Goal: Transaction & Acquisition: Purchase product/service

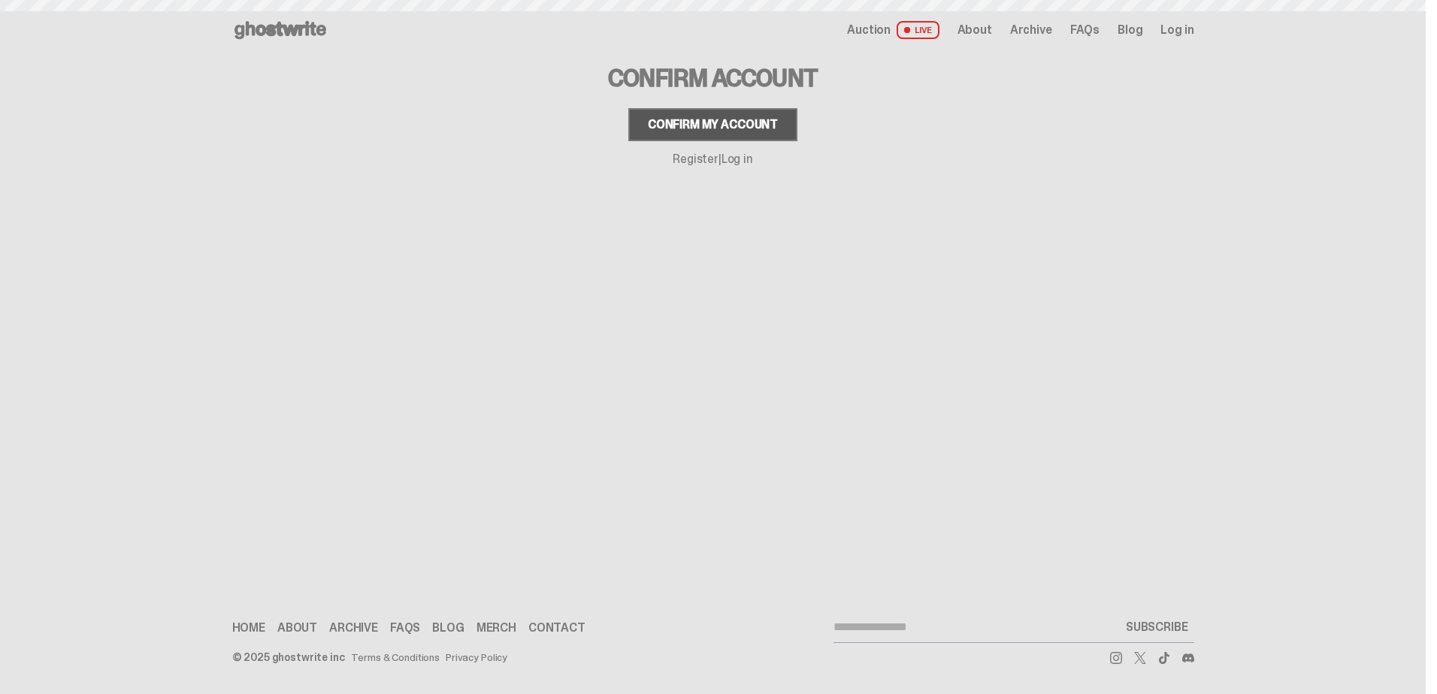
click at [735, 123] on div "Confirm my account" at bounding box center [713, 125] width 130 height 12
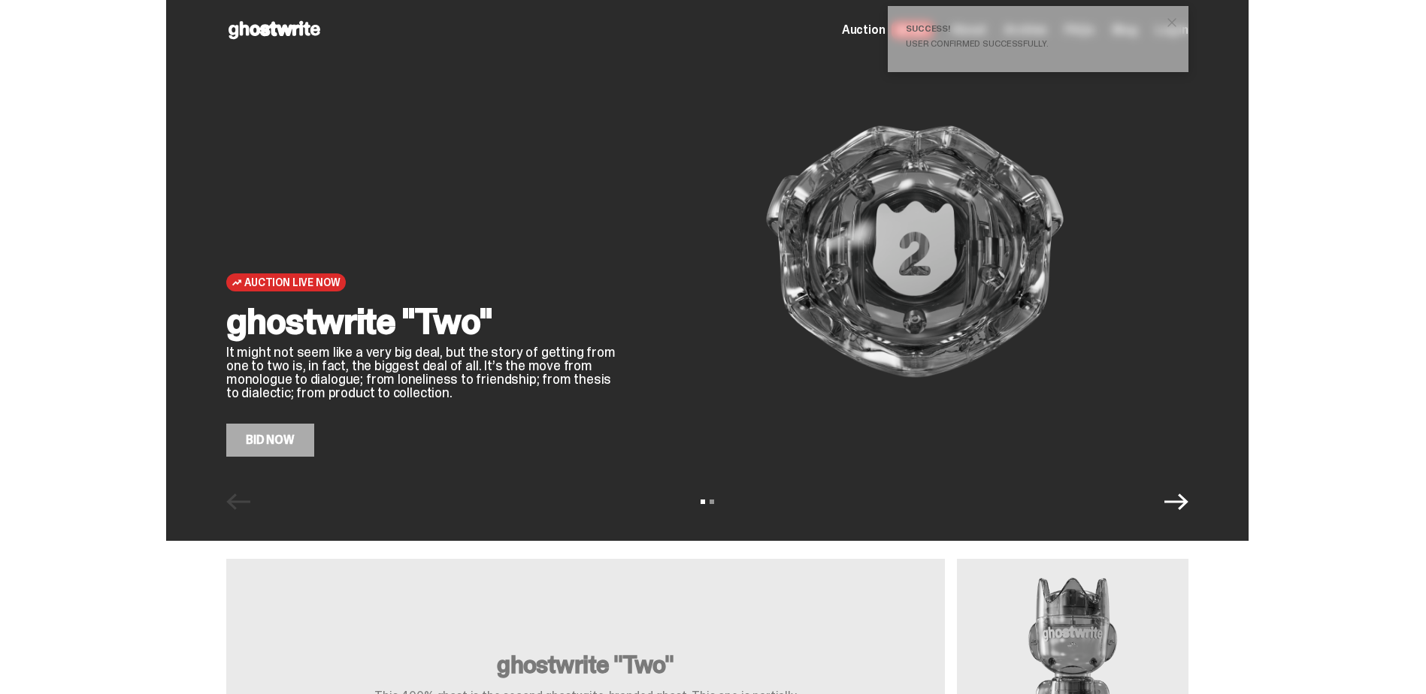
click at [1188, 504] on icon "Next" at bounding box center [1176, 502] width 24 height 17
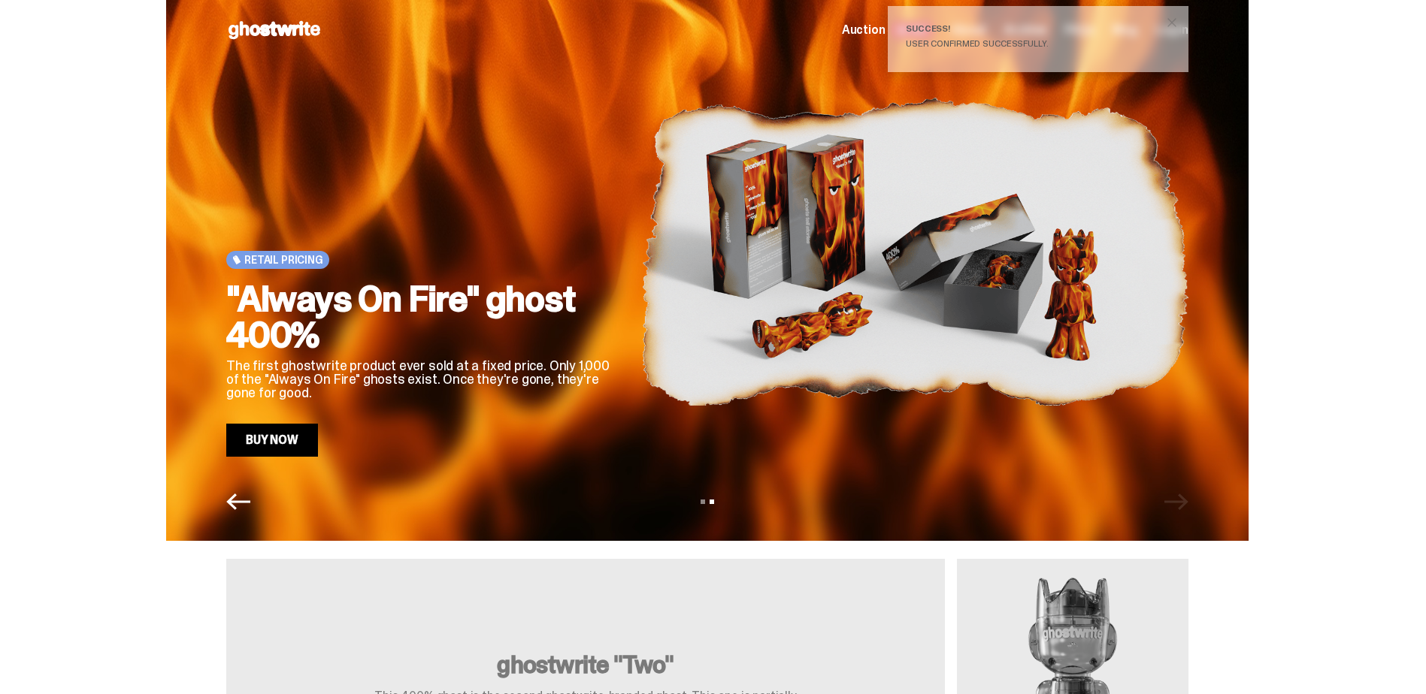
click at [1173, 20] on span "close" at bounding box center [1171, 22] width 15 height 15
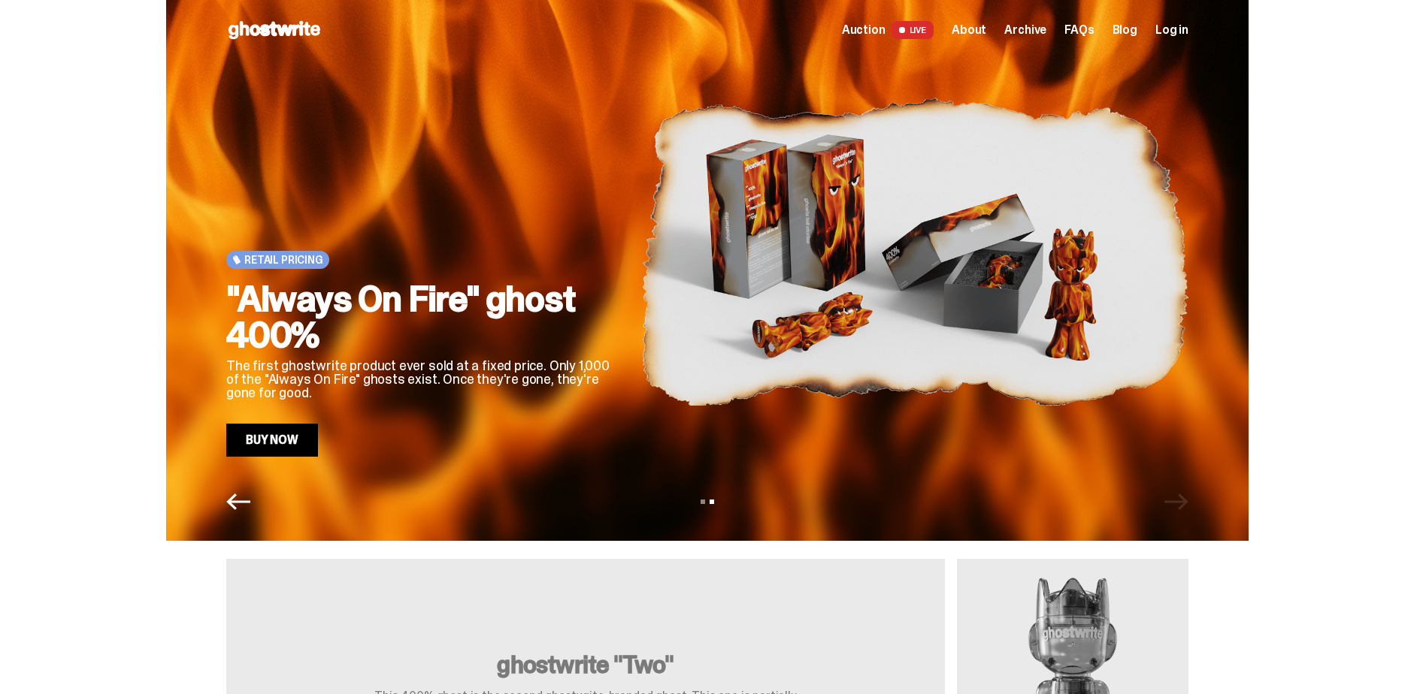
click at [885, 31] on span "Auction" at bounding box center [864, 30] width 44 height 12
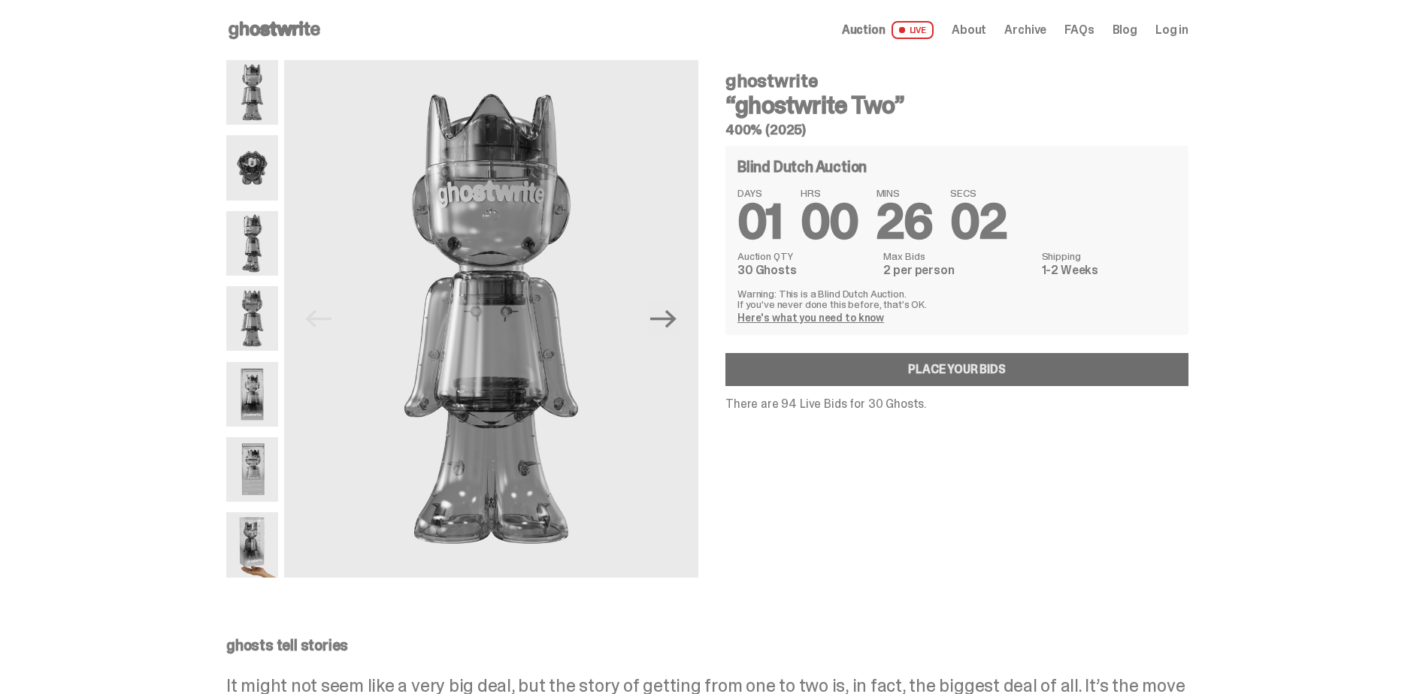
click at [877, 371] on link "Place your Bids" at bounding box center [956, 369] width 463 height 33
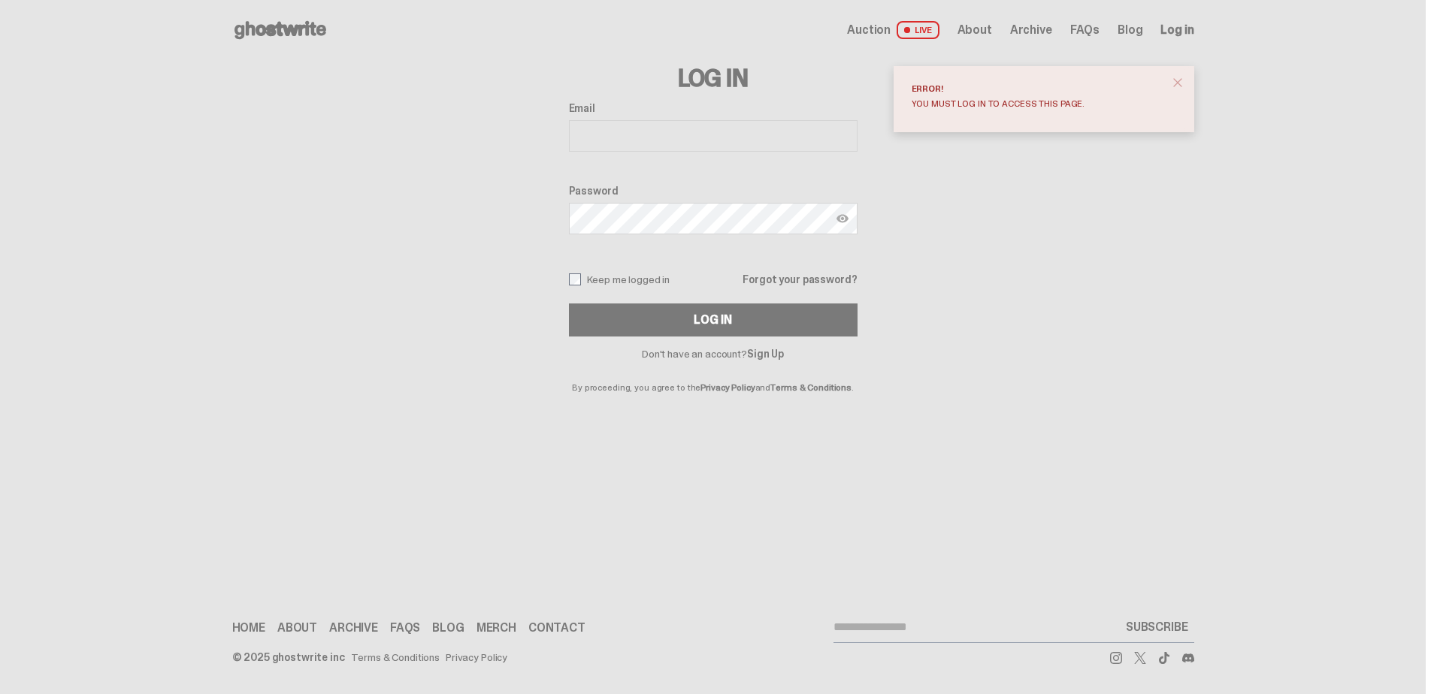
click at [744, 138] on input "Email" at bounding box center [713, 136] width 289 height 32
type input "**********"
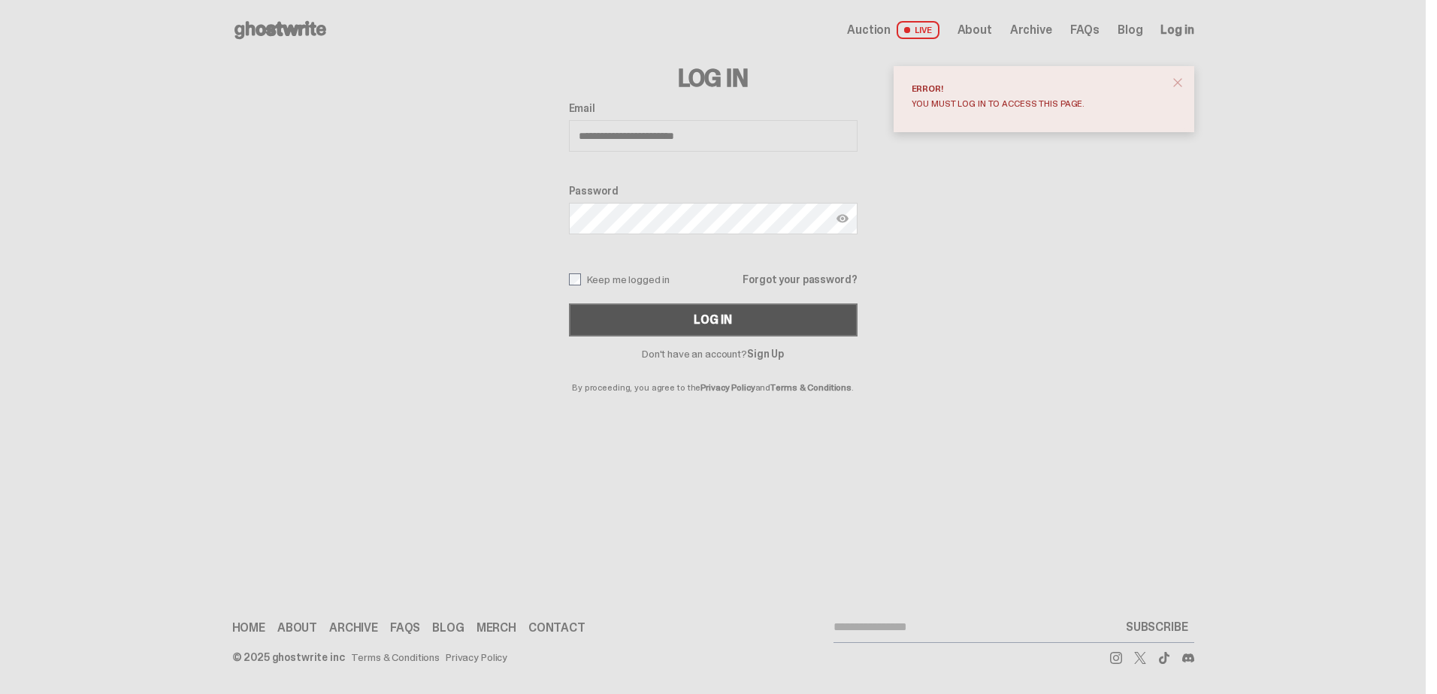
click at [634, 320] on button "Log In" at bounding box center [713, 320] width 289 height 33
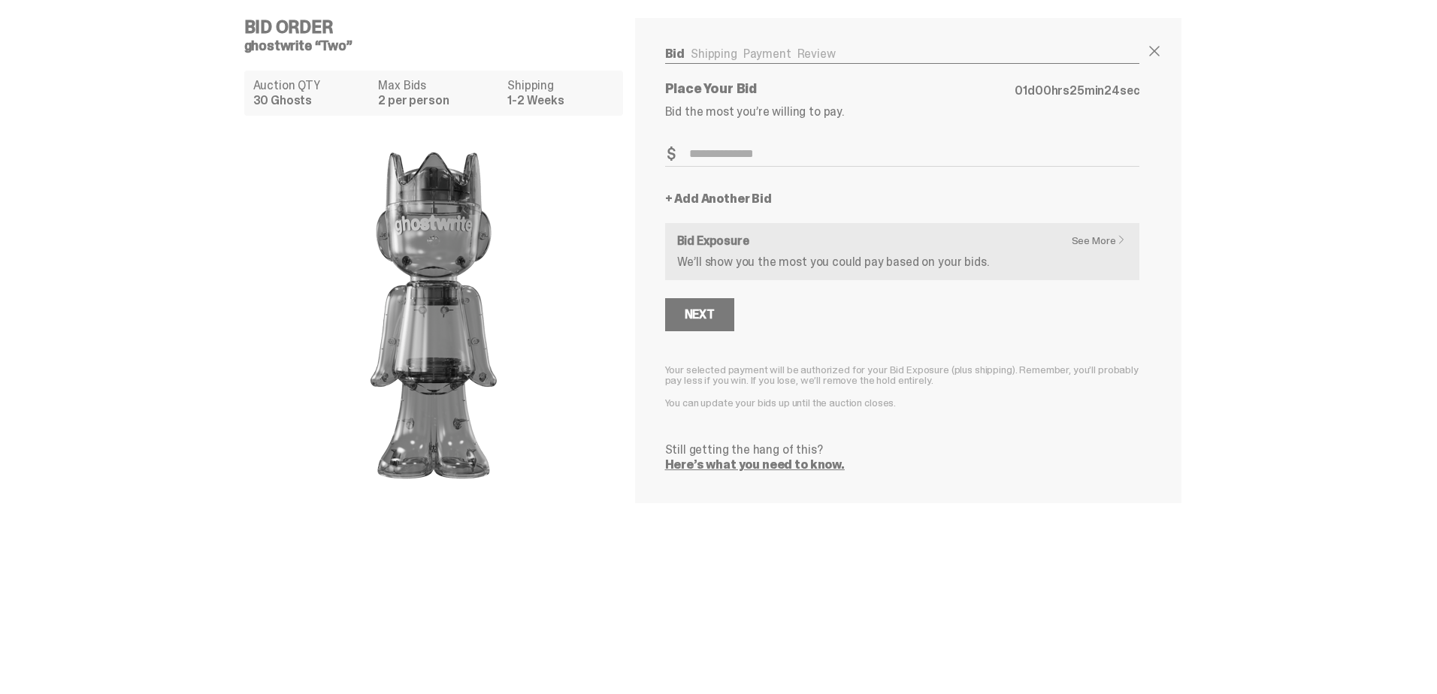
click at [1103, 241] on link "See More" at bounding box center [1103, 240] width 62 height 11
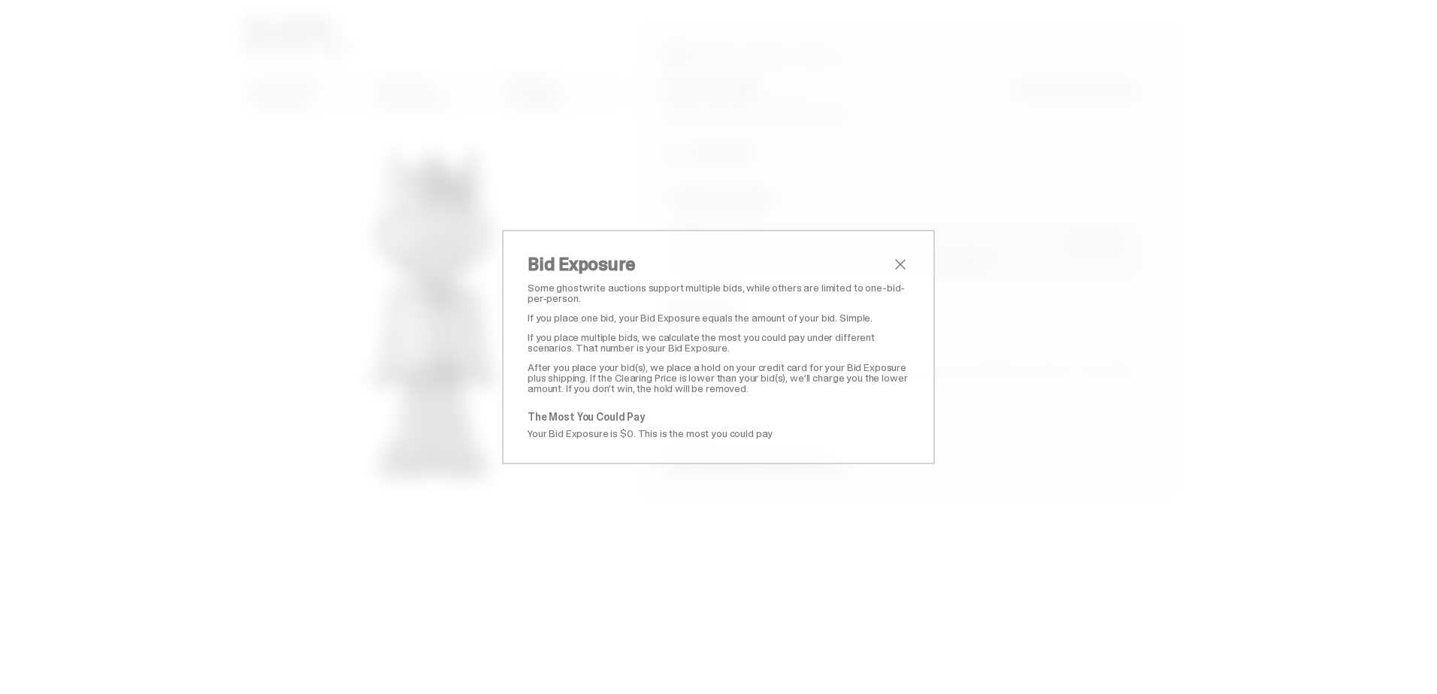
click at [898, 265] on span "close" at bounding box center [900, 265] width 18 height 18
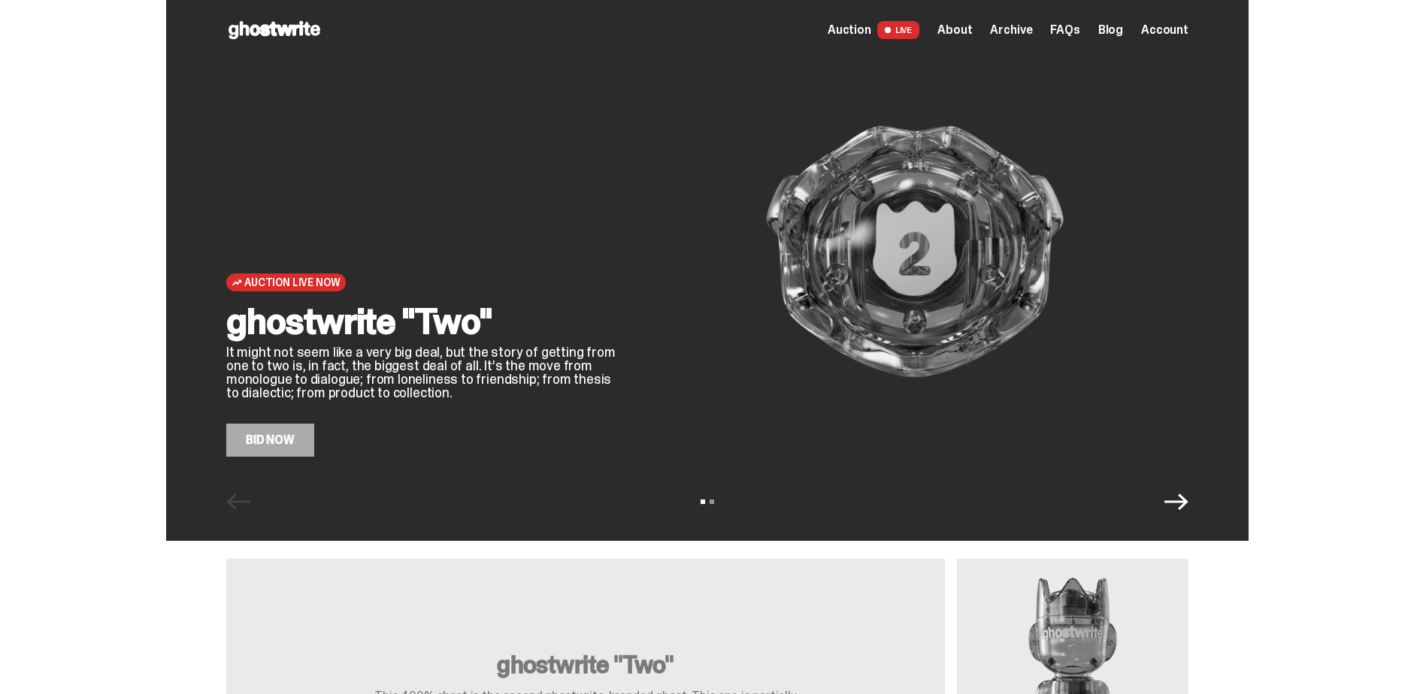
click at [1185, 501] on icon "Next" at bounding box center [1176, 502] width 24 height 17
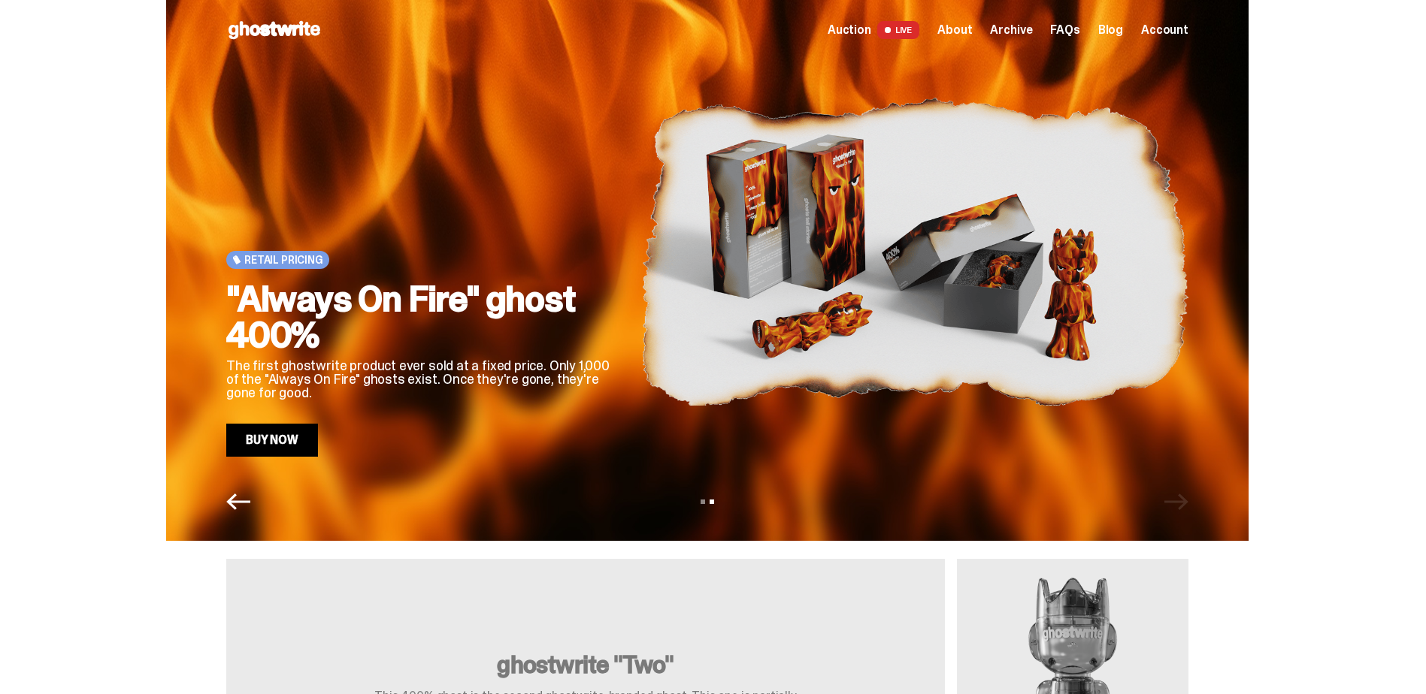
click at [869, 29] on span "Auction" at bounding box center [849, 30] width 44 height 12
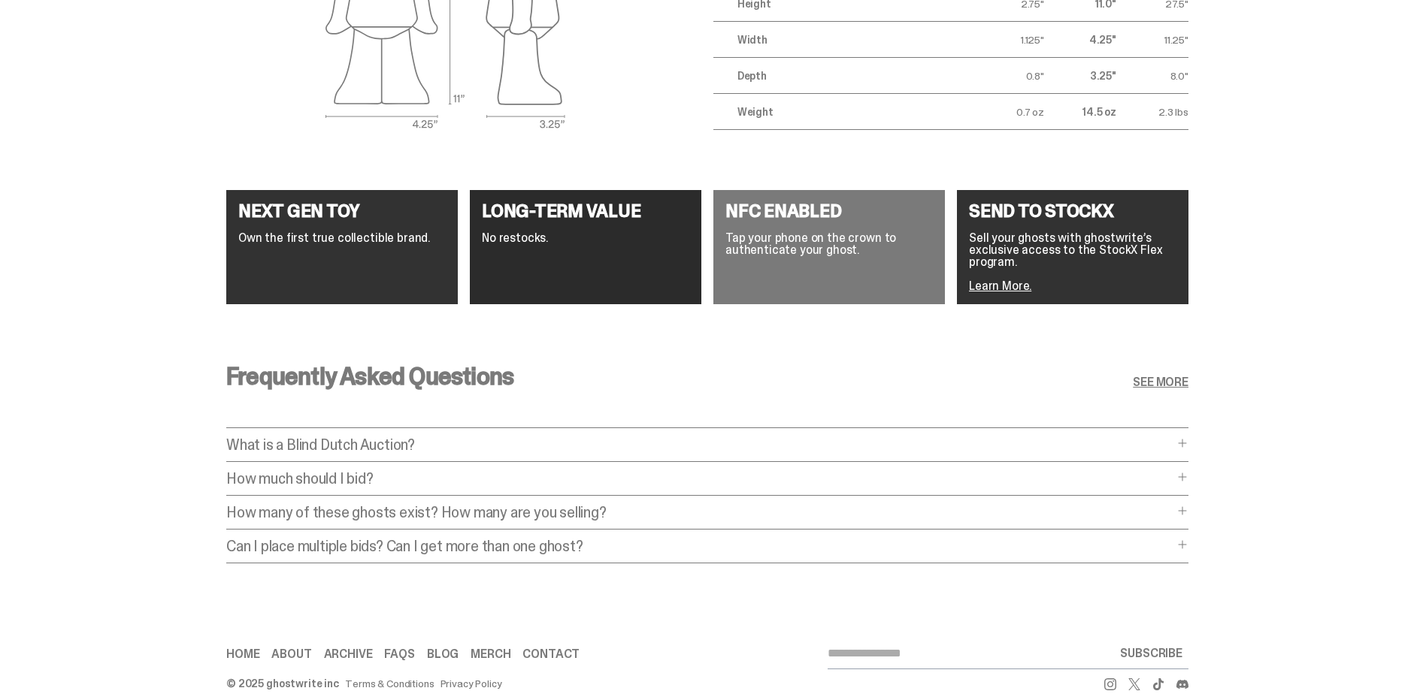
scroll to position [2107, 0]
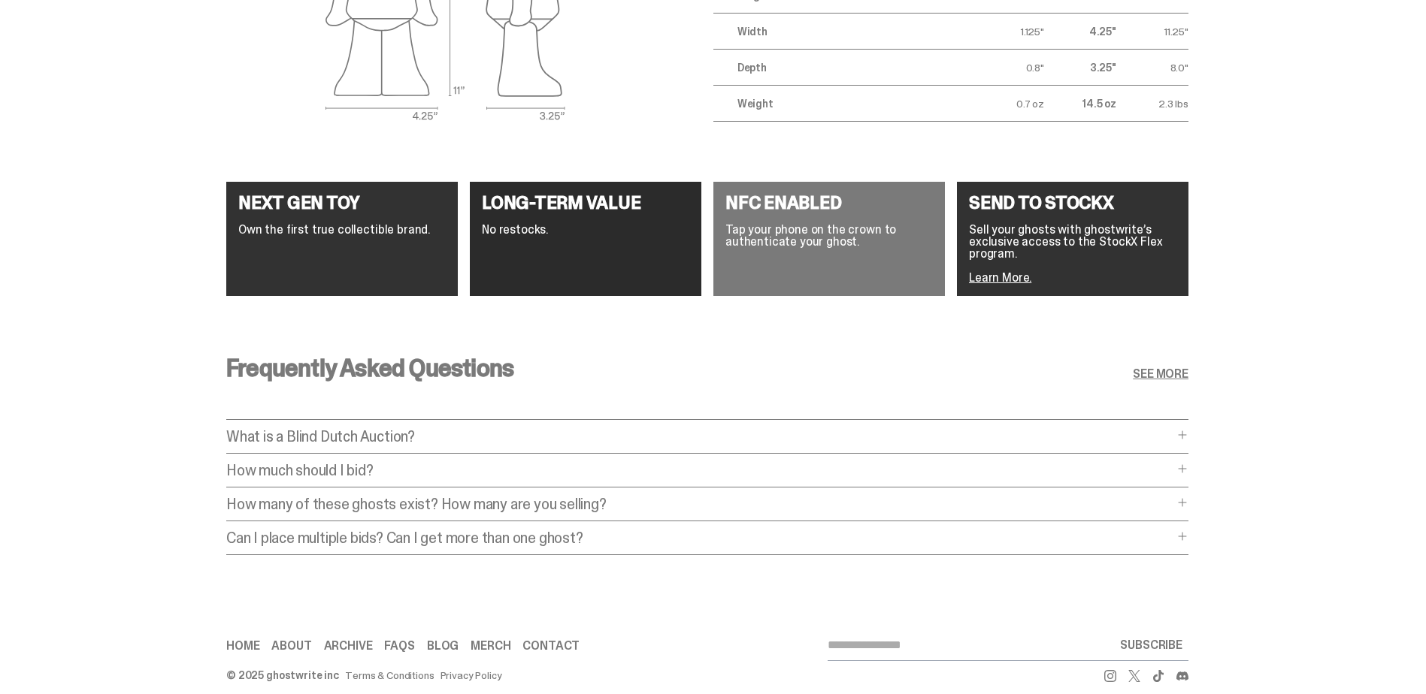
click at [1187, 429] on span at bounding box center [1182, 435] width 12 height 12
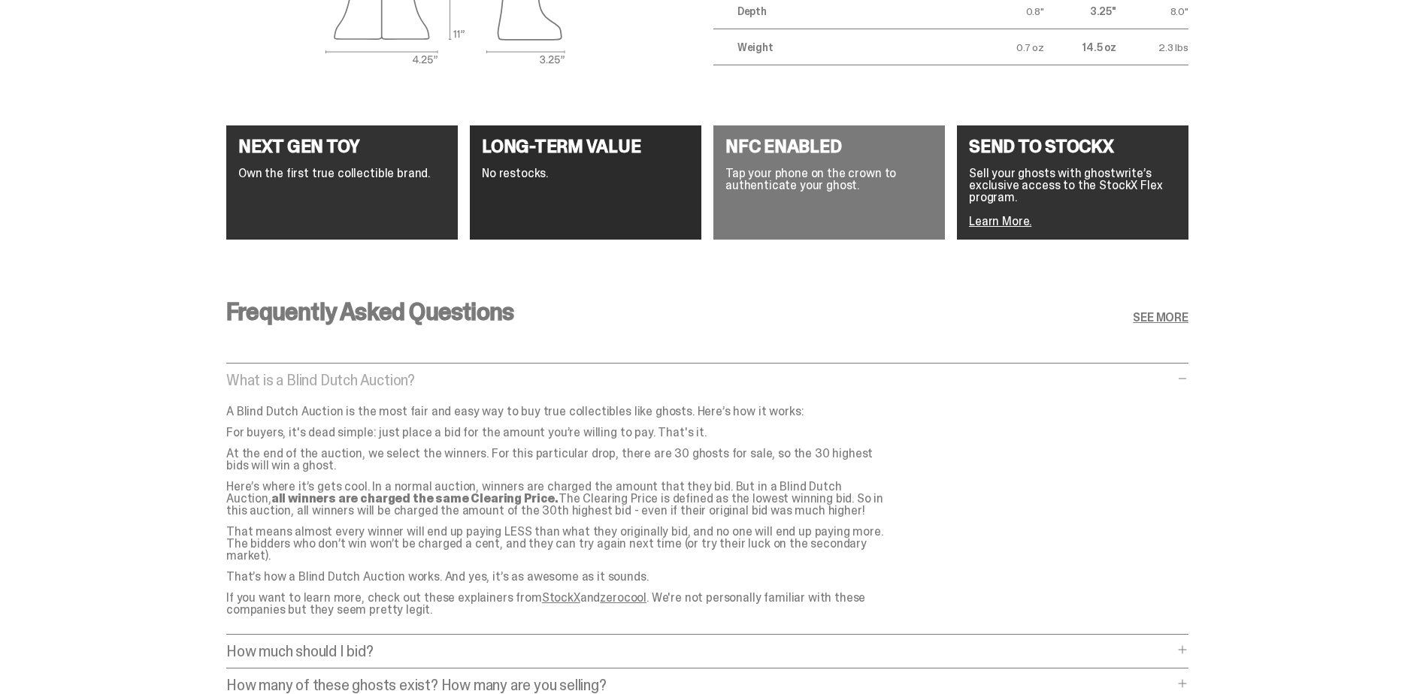
scroll to position [2332, 0]
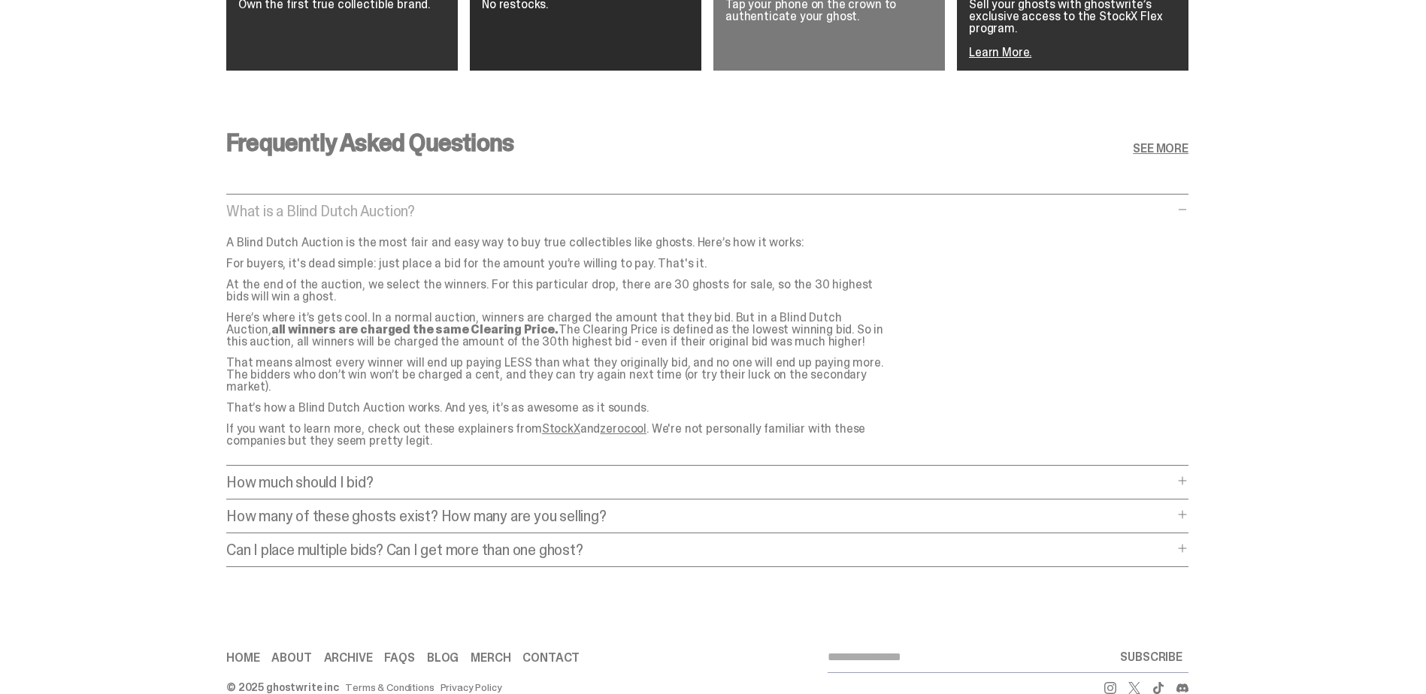
click at [1188, 475] on span at bounding box center [1182, 481] width 12 height 12
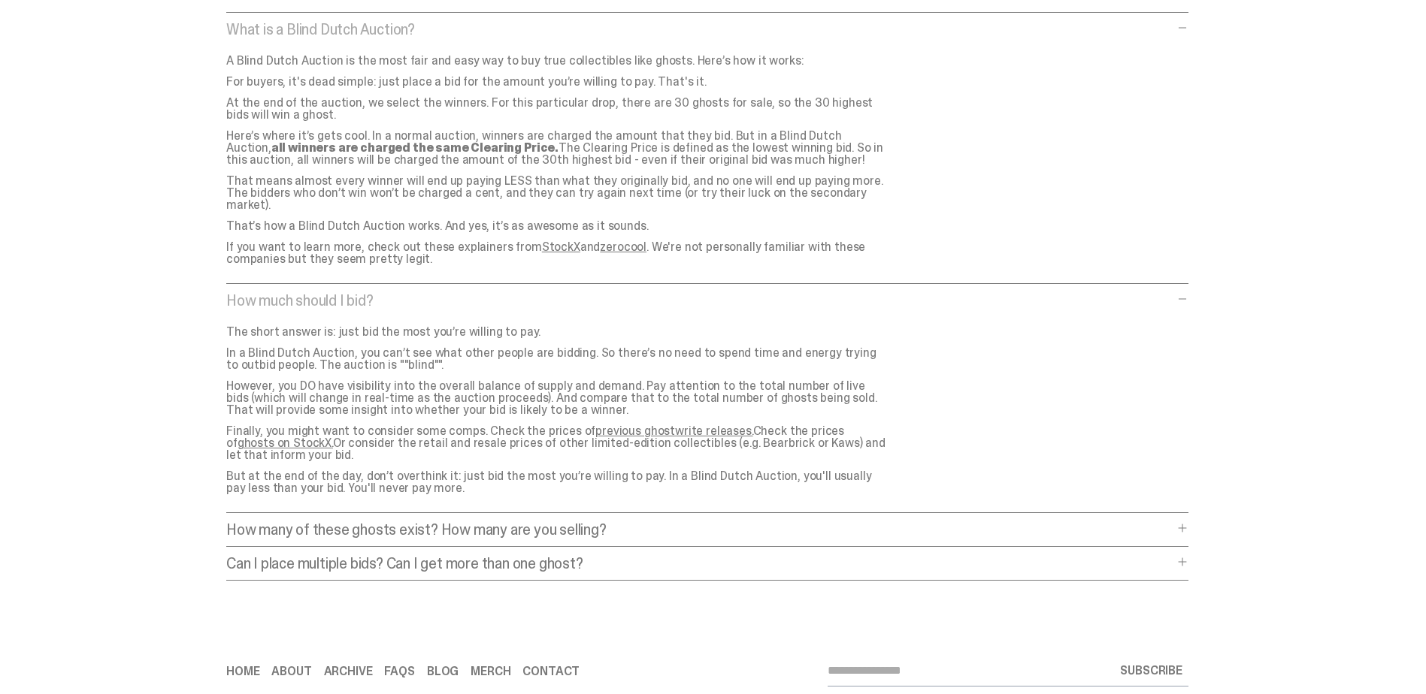
scroll to position [2528, 0]
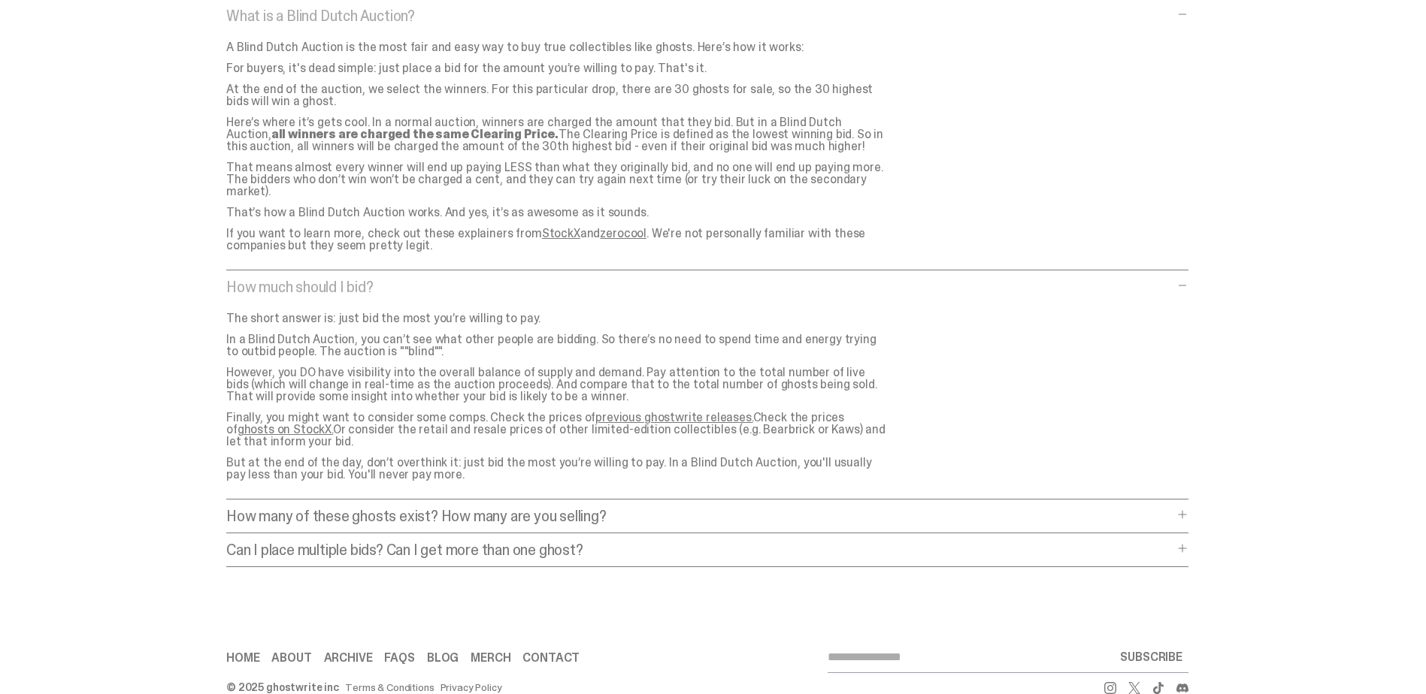
click at [1183, 509] on span at bounding box center [1182, 515] width 12 height 12
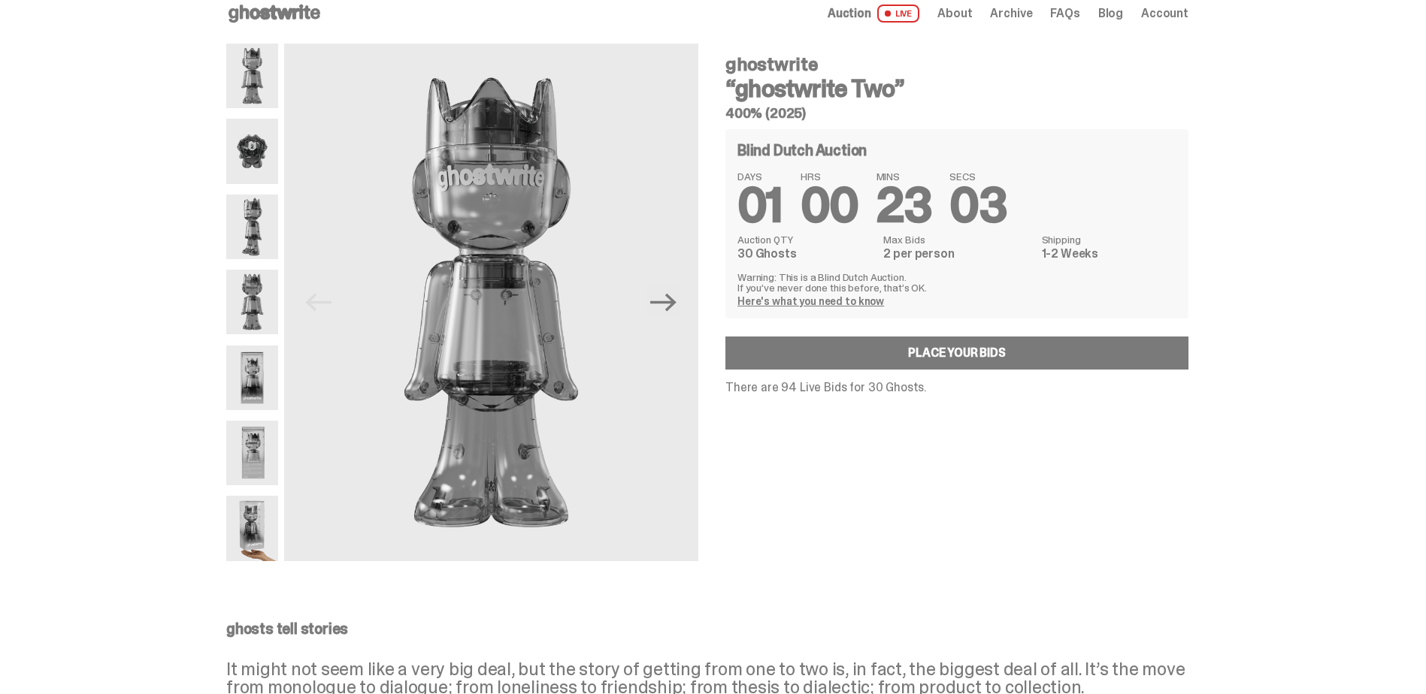
scroll to position [0, 0]
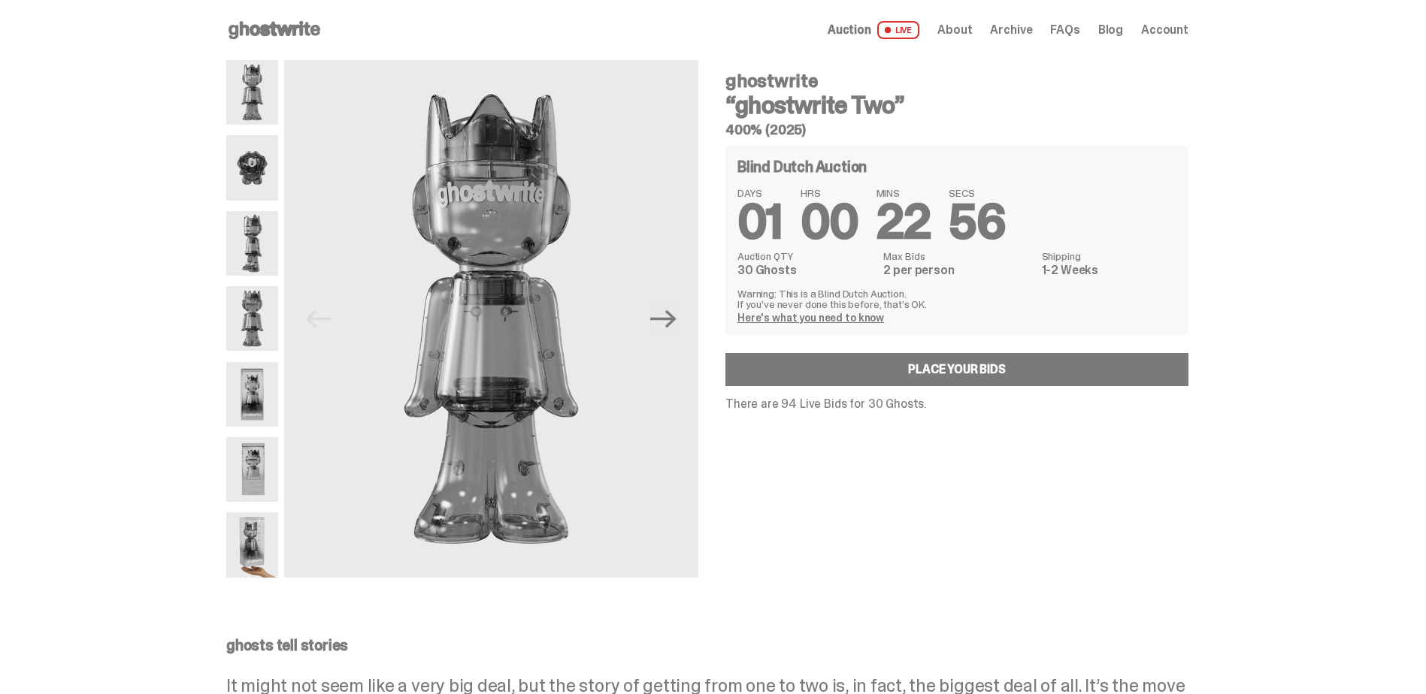
click at [773, 318] on link "Here's what you need to know" at bounding box center [810, 318] width 147 height 14
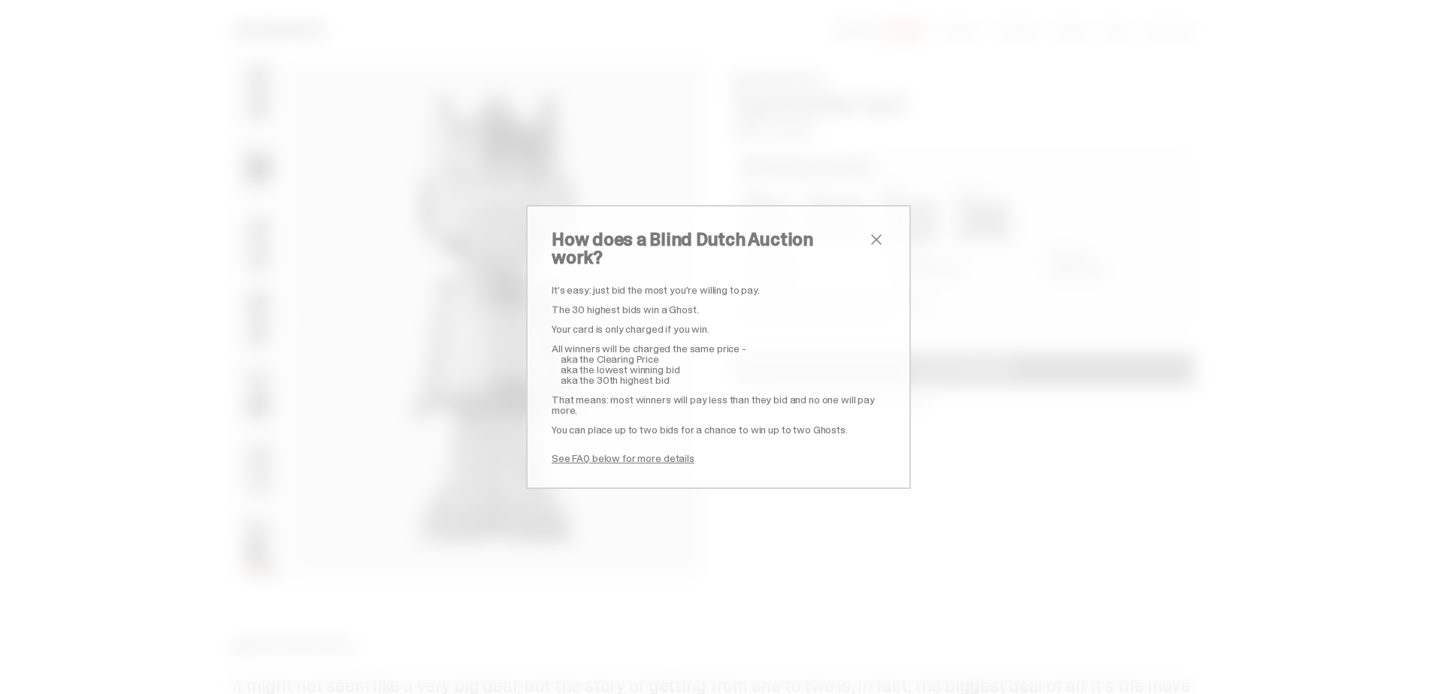
click at [876, 249] on span "close" at bounding box center [876, 240] width 18 height 18
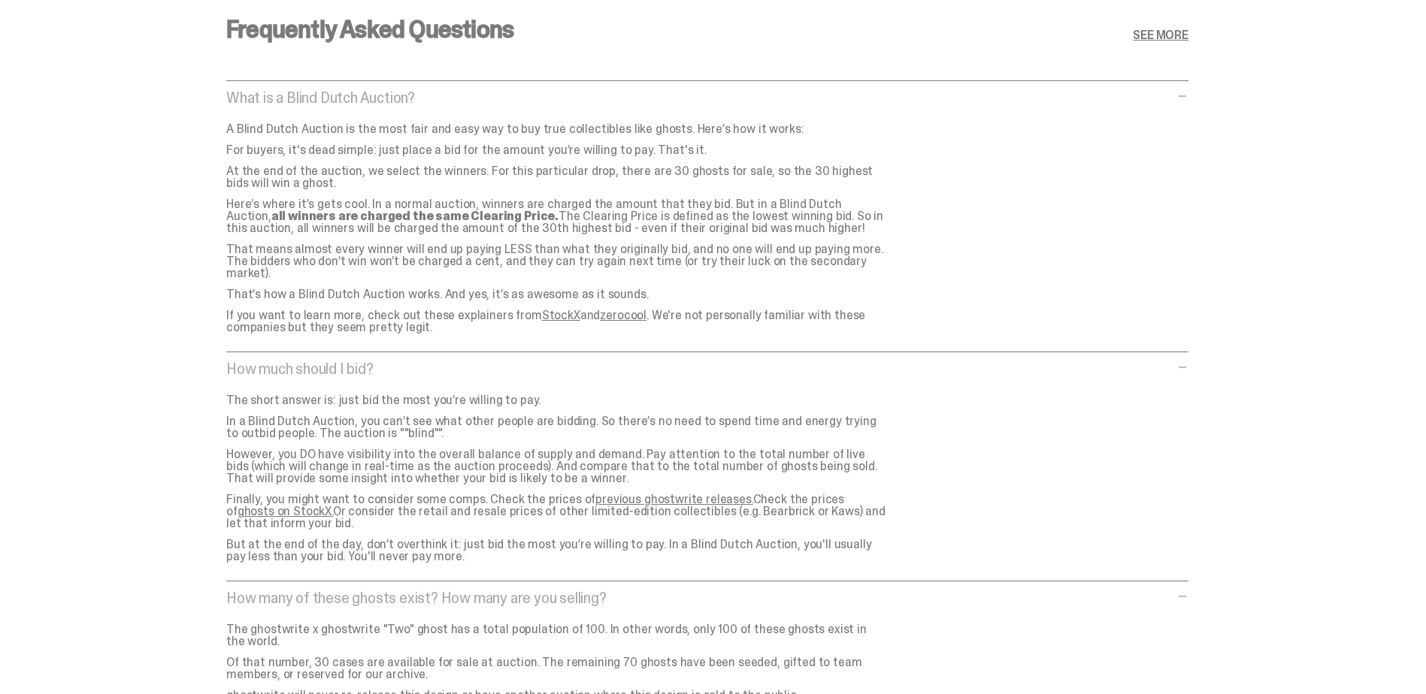
scroll to position [2621, 0]
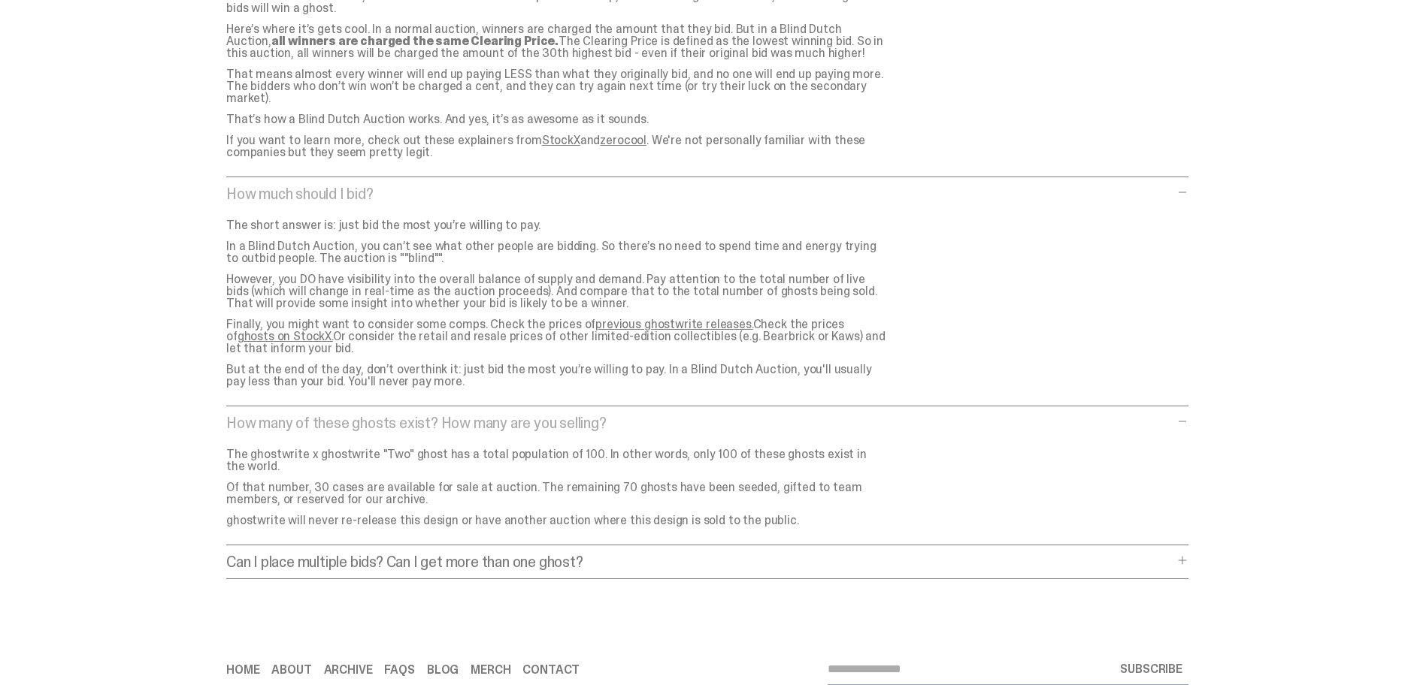
click at [639, 316] on link "previous ghostwrite releases." at bounding box center [673, 324] width 157 height 16
click at [333, 328] on link "ghosts on StockX." at bounding box center [284, 336] width 95 height 16
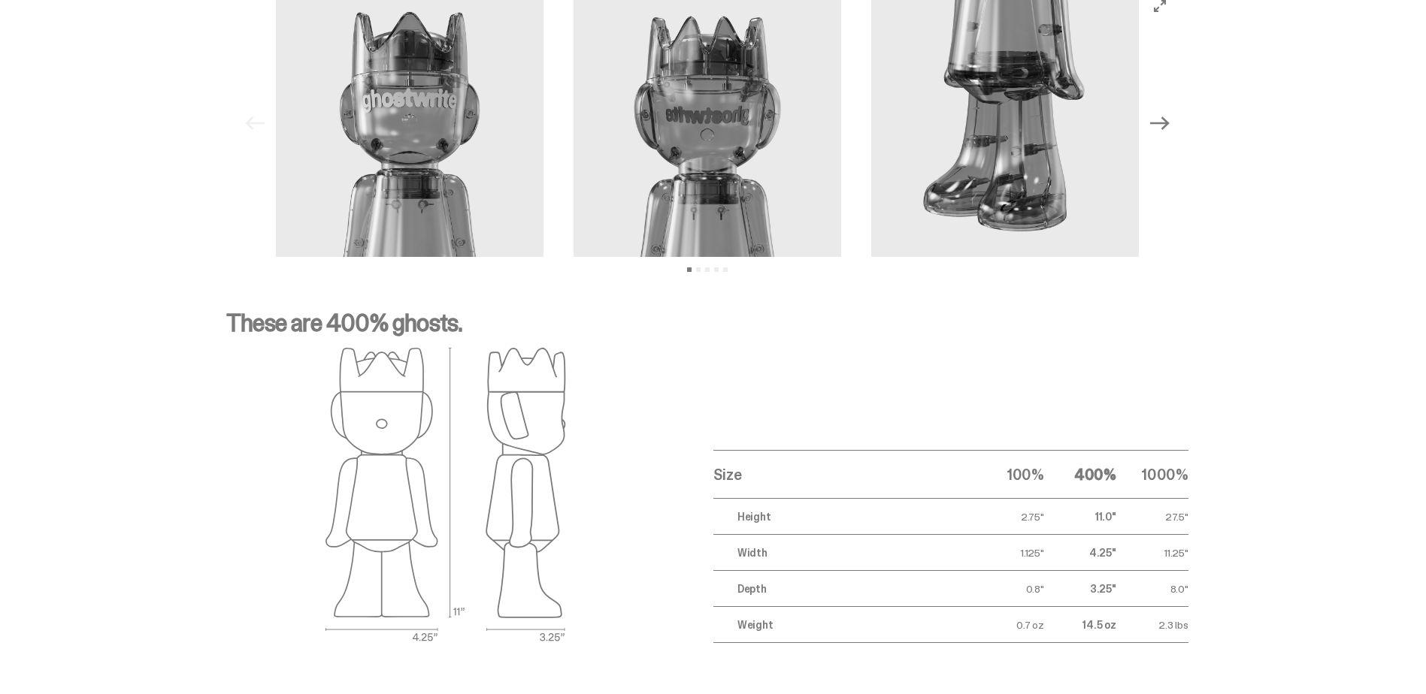
scroll to position [1569, 0]
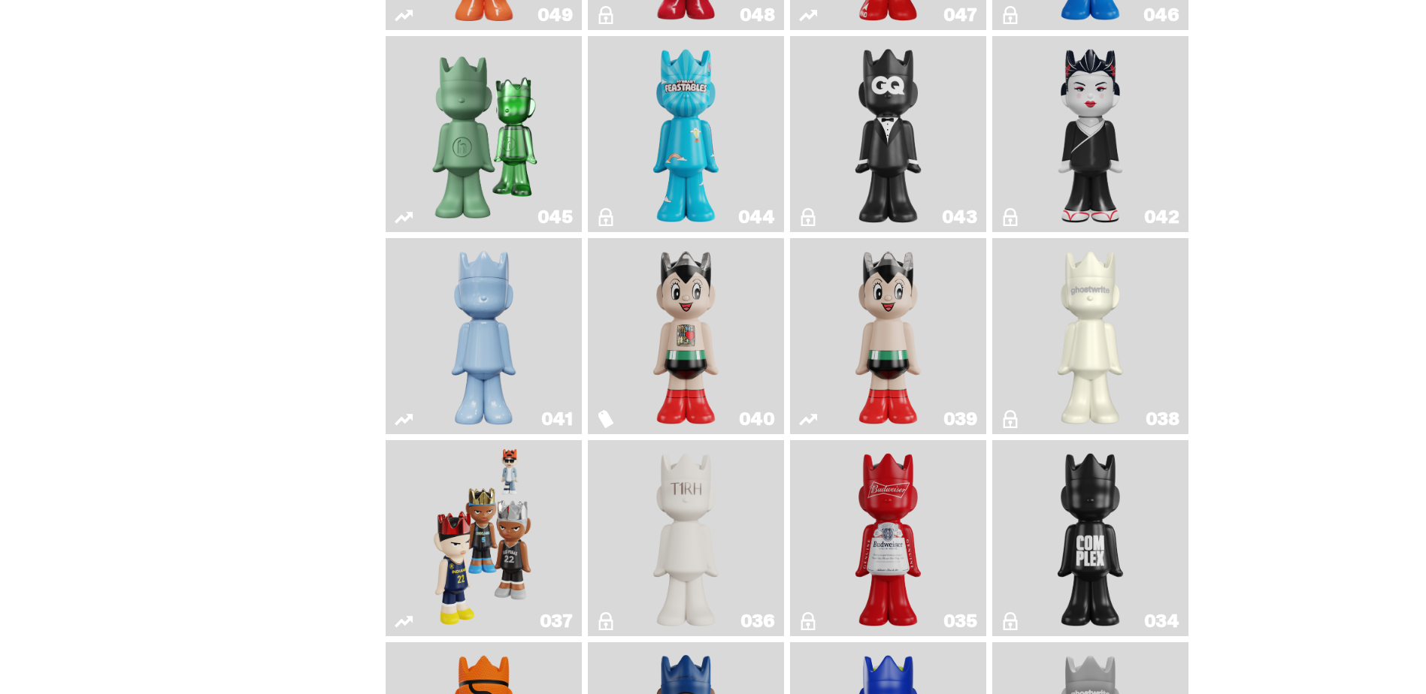
scroll to position [821, 0]
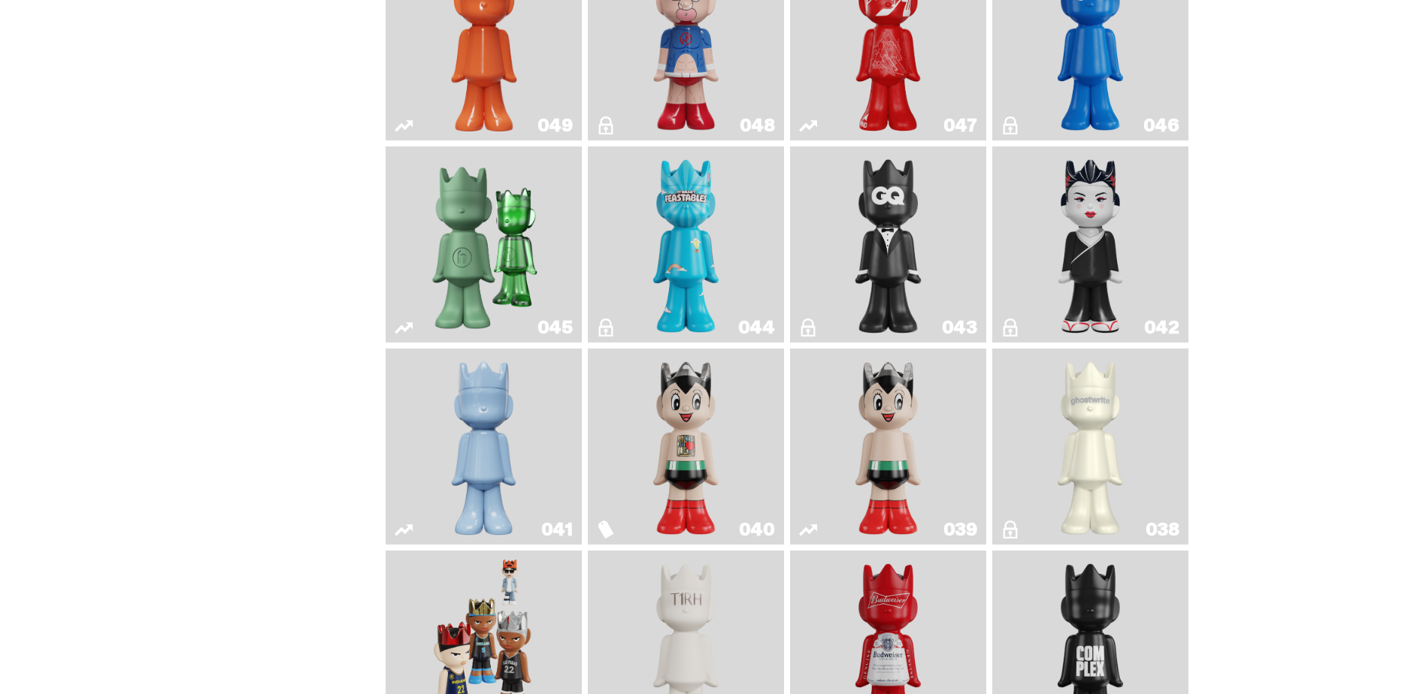
click at [673, 251] on img "Feastables" at bounding box center [686, 245] width 80 height 184
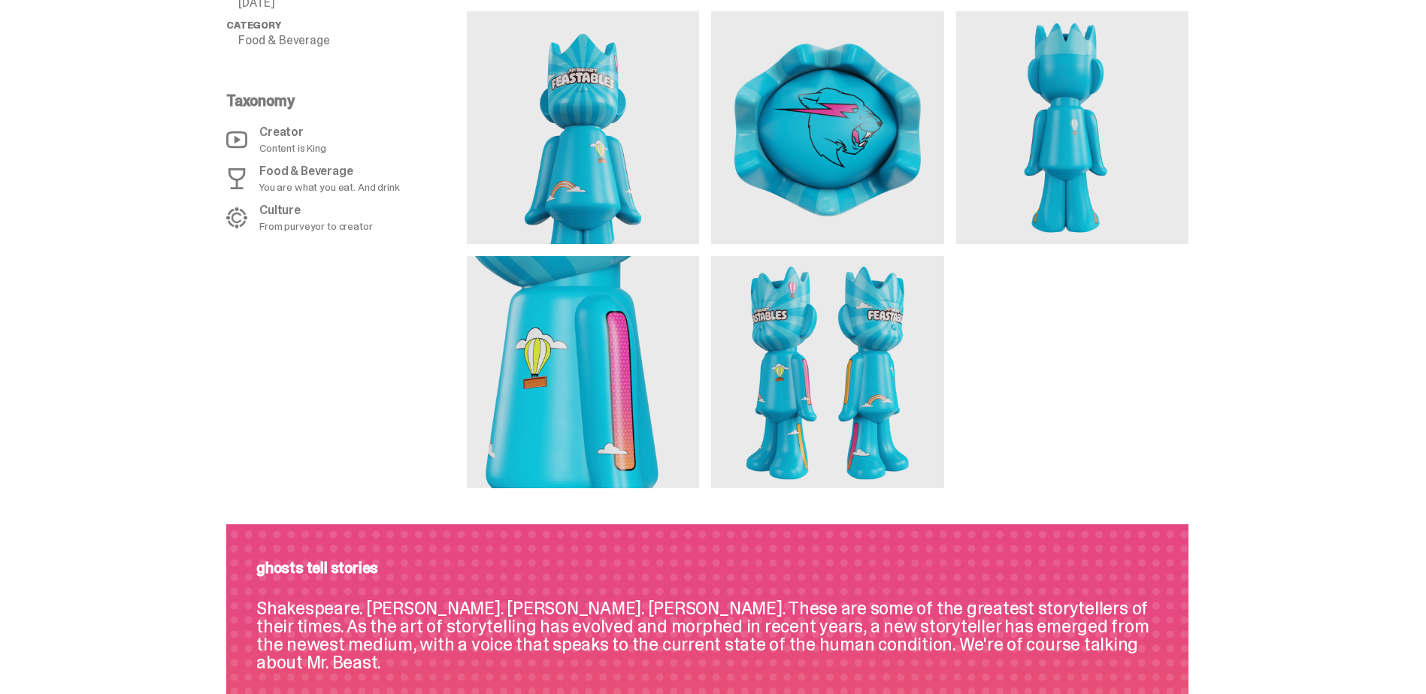
scroll to position [977, 0]
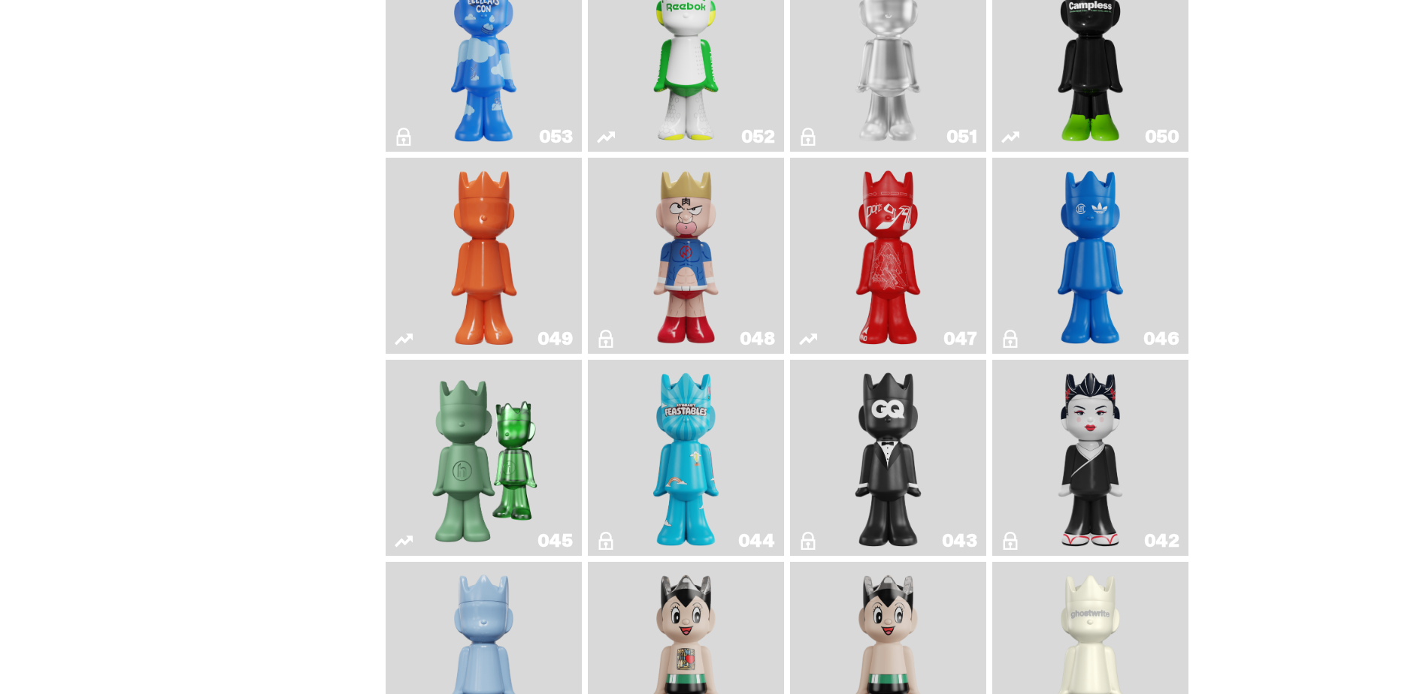
scroll to position [521, 0]
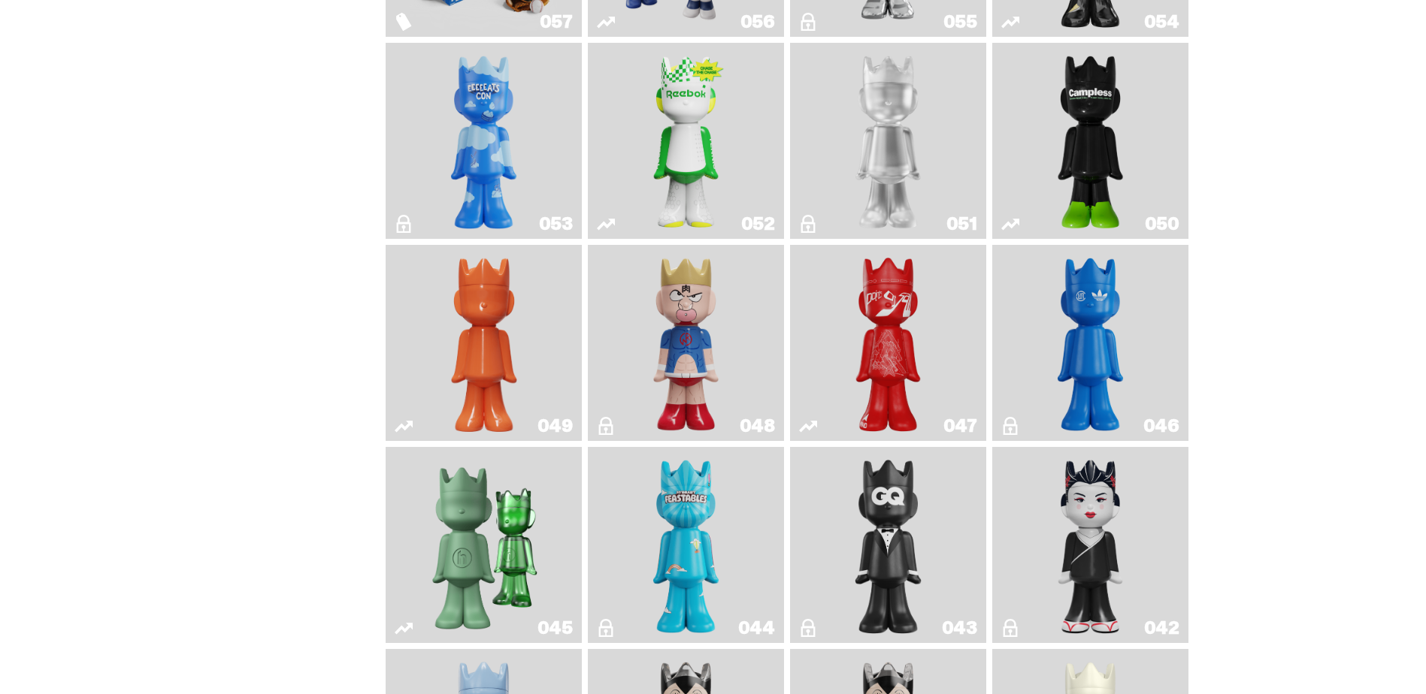
click at [1145, 541] on link "042" at bounding box center [1090, 545] width 178 height 184
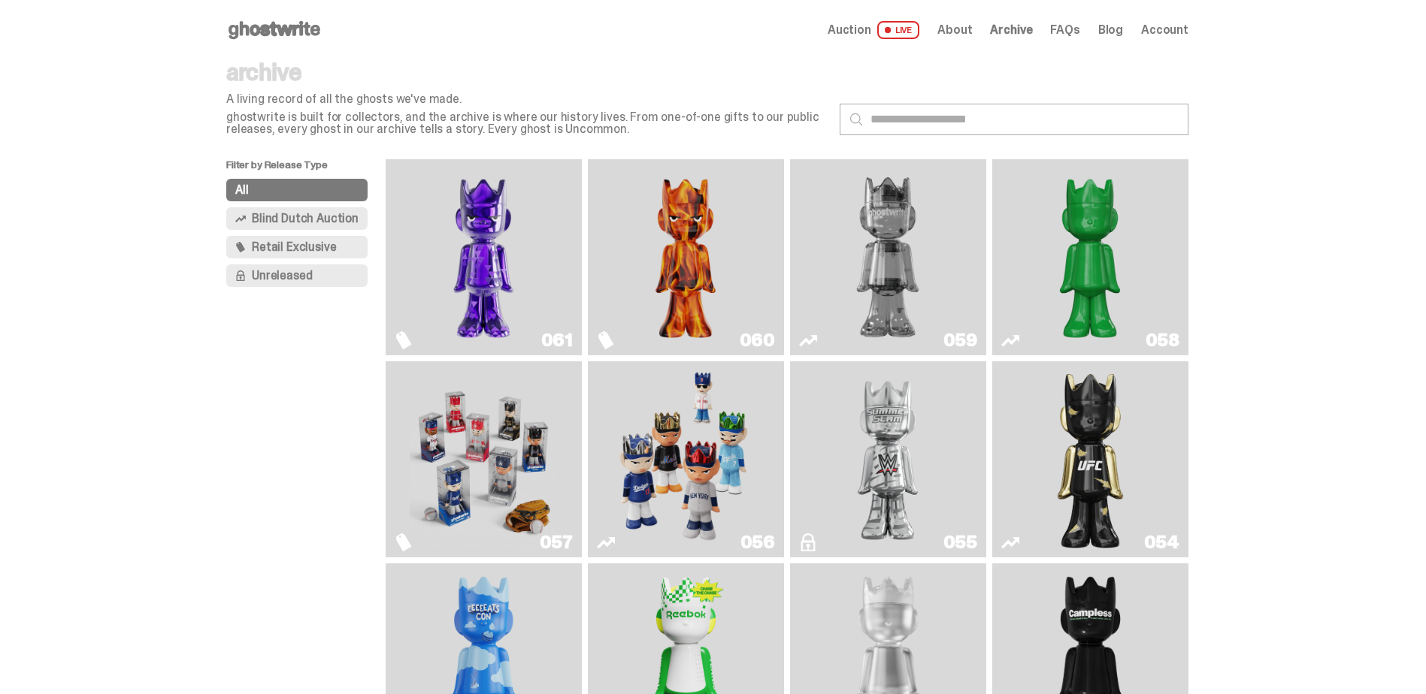
click at [404, 342] on use "Fantasy" at bounding box center [403, 340] width 15 height 18
click at [612, 349] on icon "Always On Fire" at bounding box center [606, 340] width 18 height 18
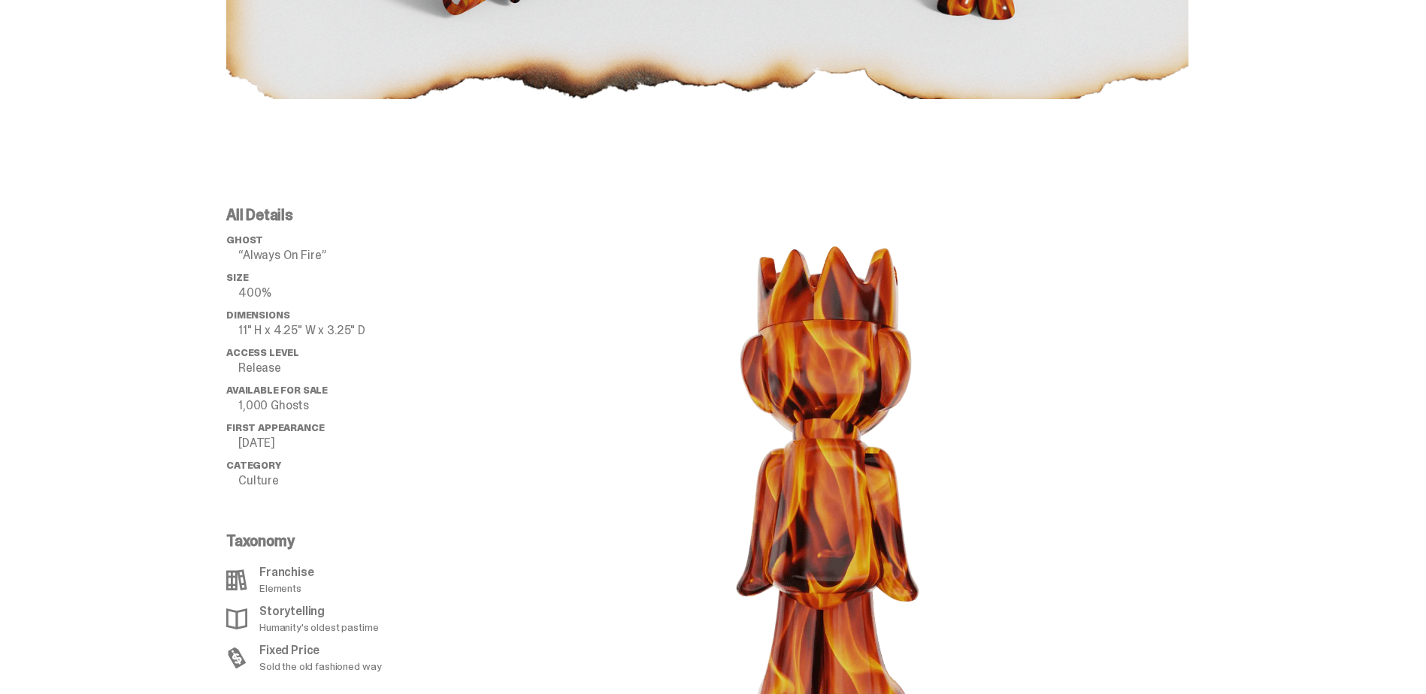
scroll to position [1353, 0]
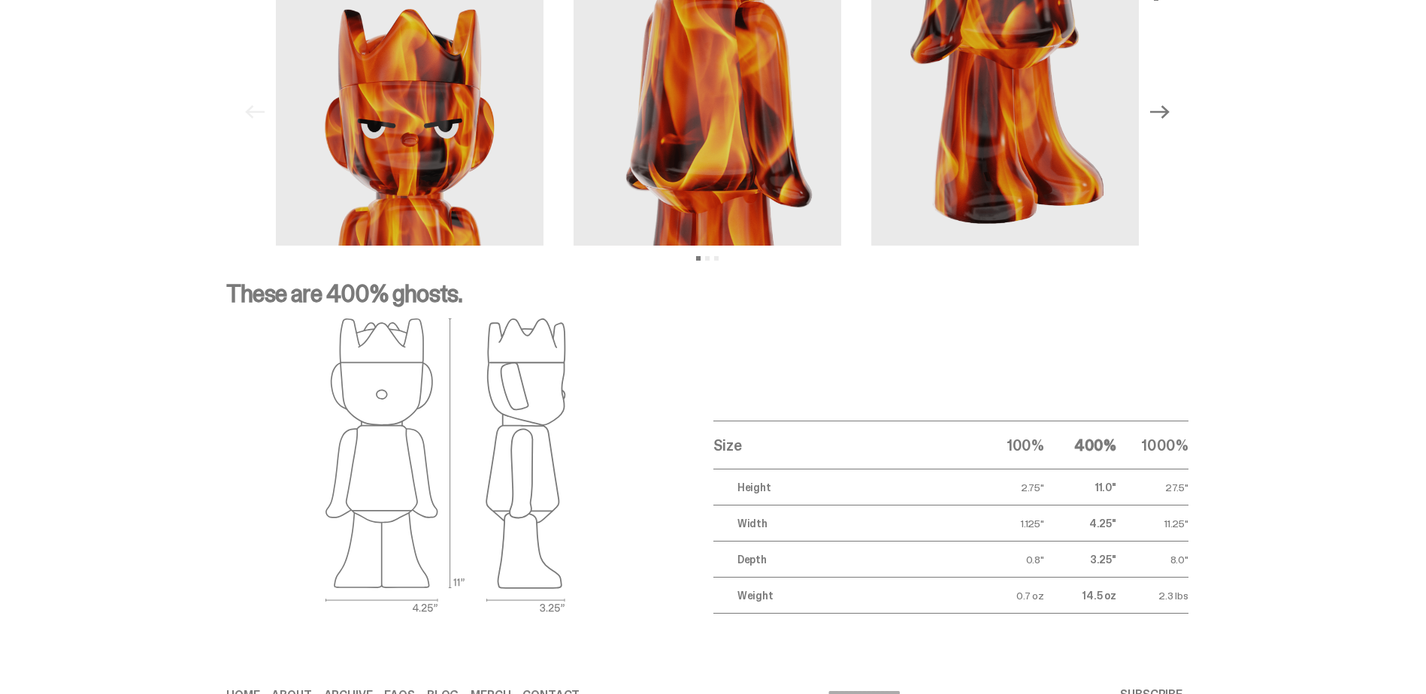
scroll to position [2243, 0]
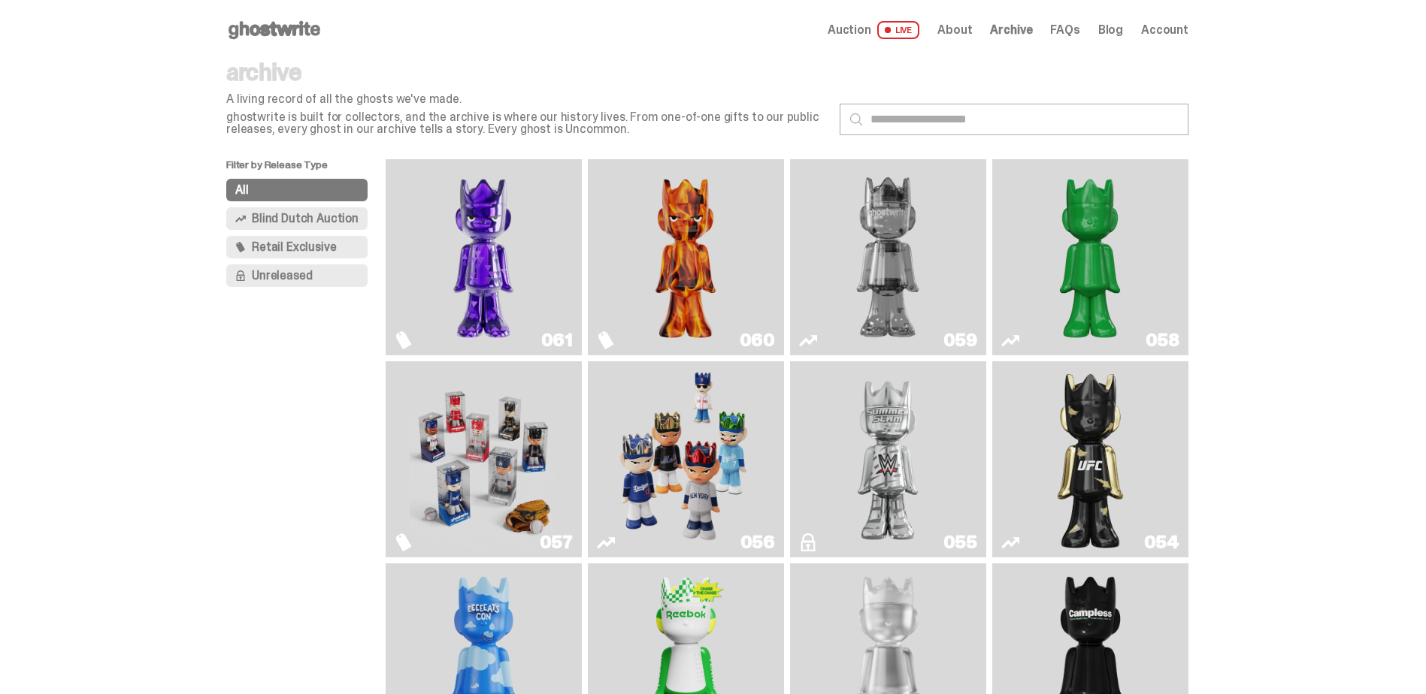
click at [816, 344] on icon "Two" at bounding box center [808, 340] width 18 height 18
click at [1015, 547] on use "Ruby" at bounding box center [1010, 542] width 18 height 11
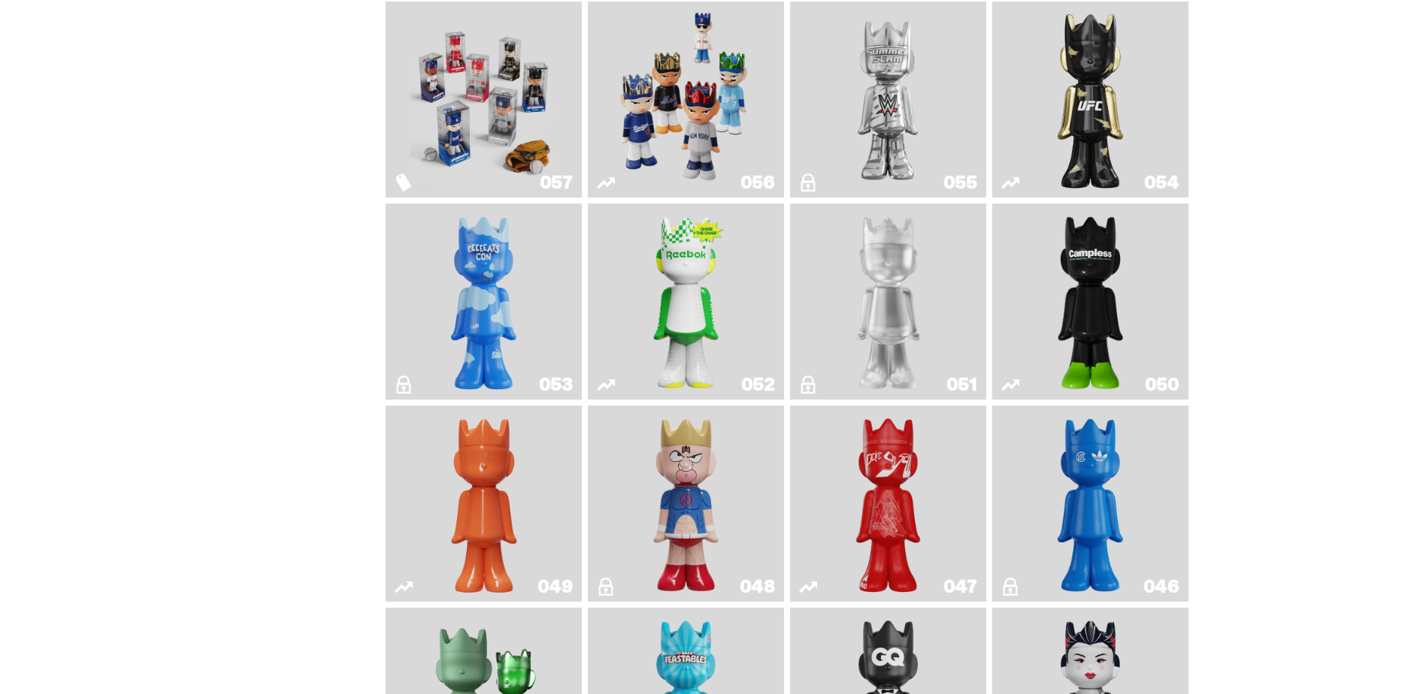
scroll to position [376, 0]
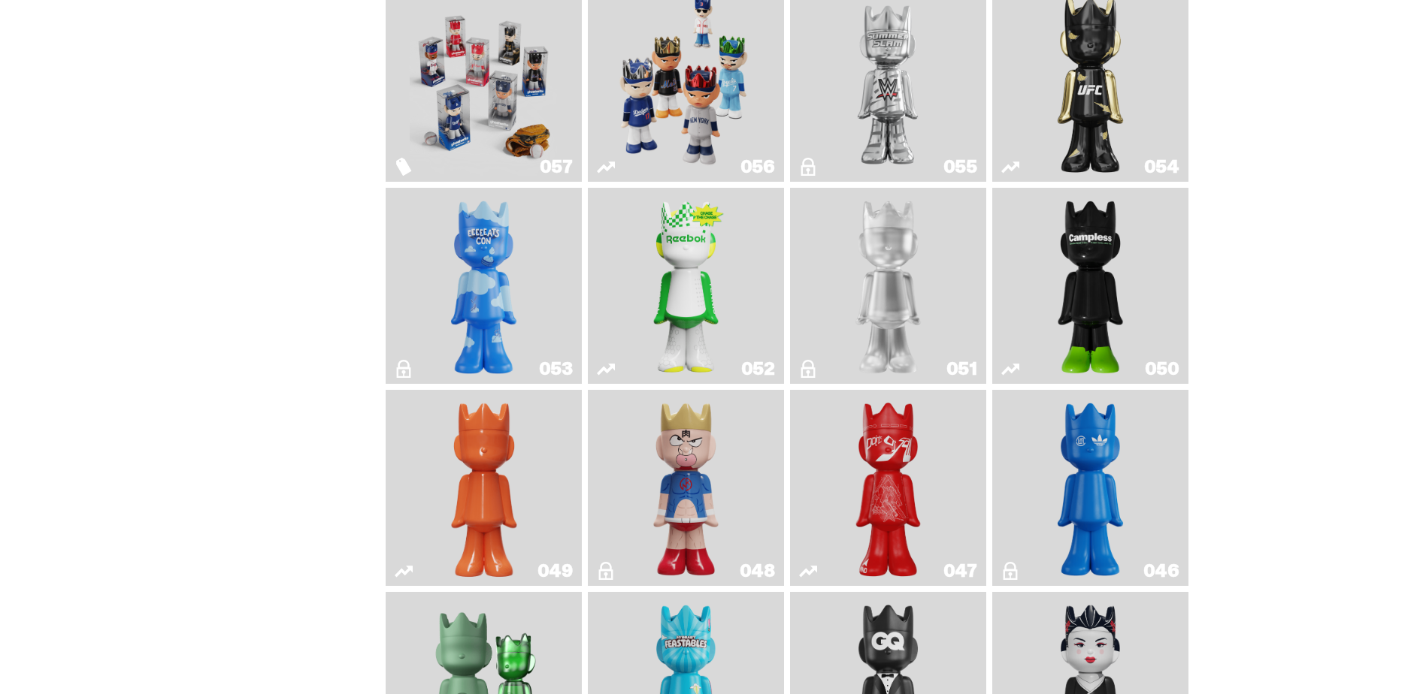
click at [809, 378] on use "LLLoyalty" at bounding box center [808, 369] width 14 height 18
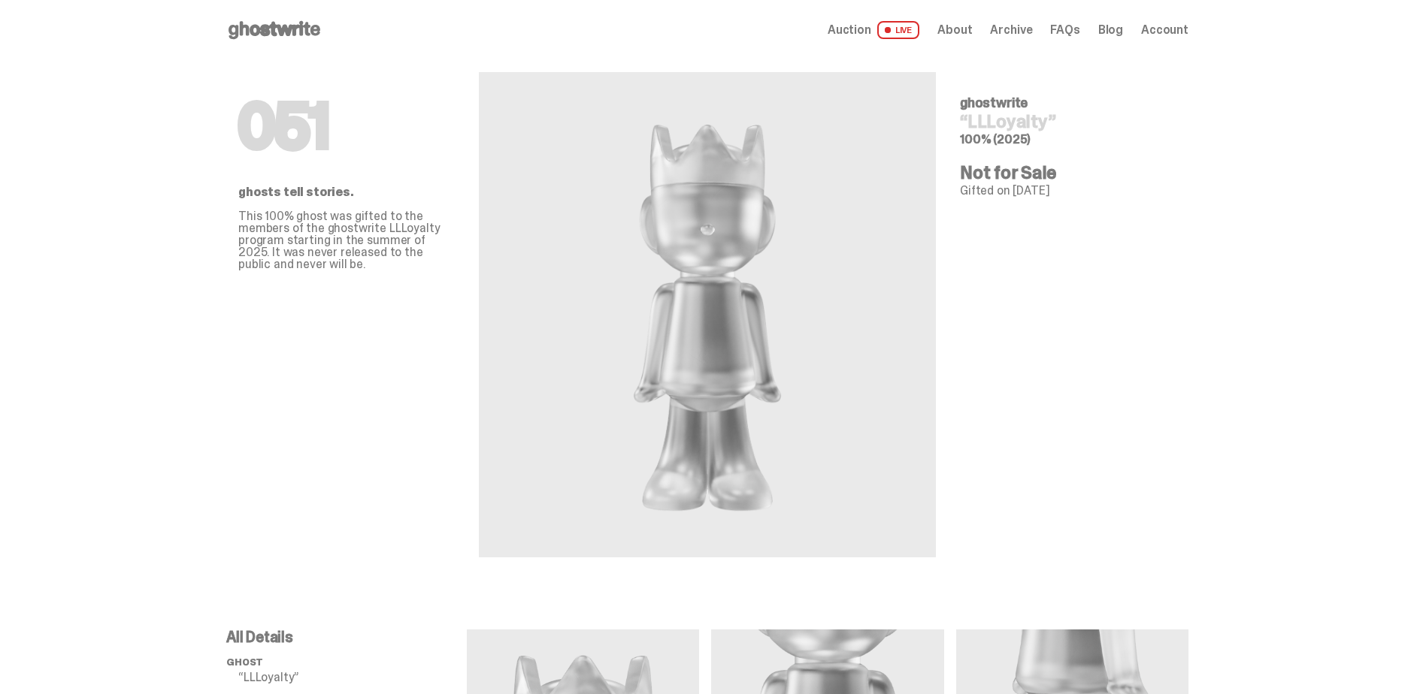
scroll to position [376, 0]
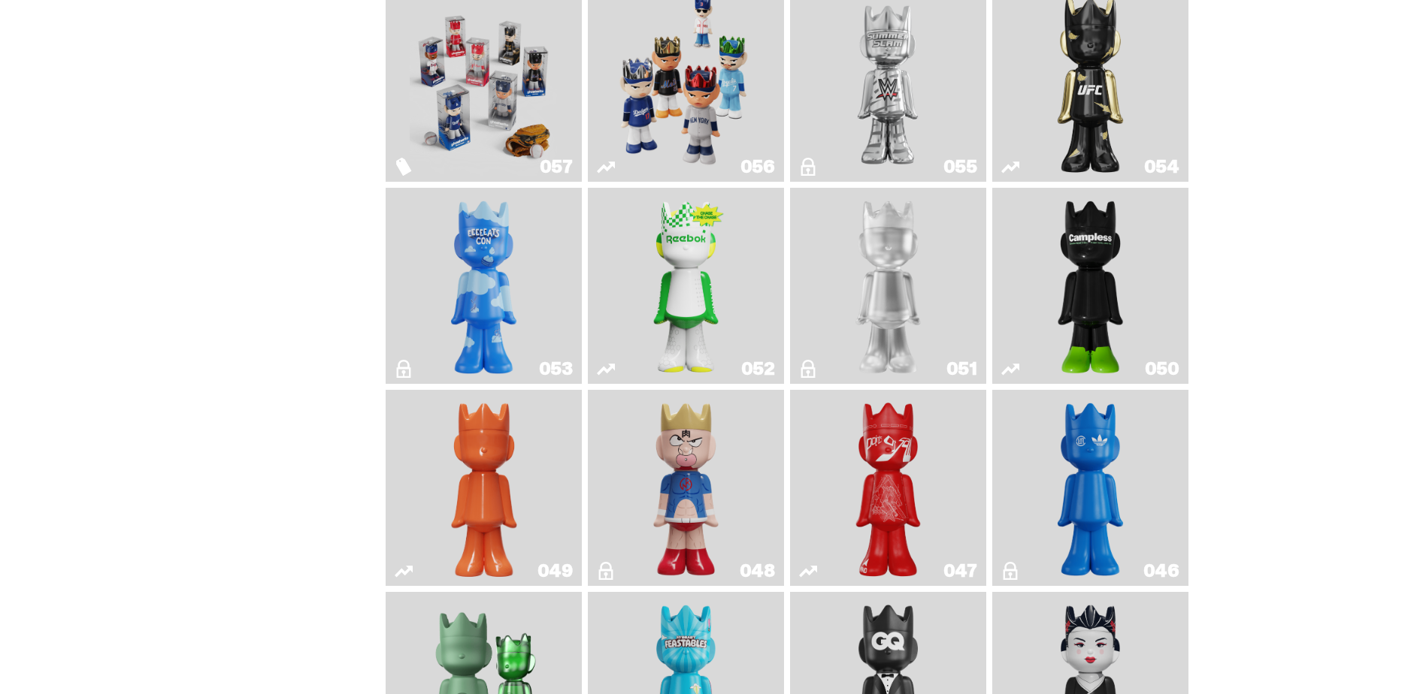
click at [1019, 368] on icon "Campless" at bounding box center [1010, 369] width 18 height 18
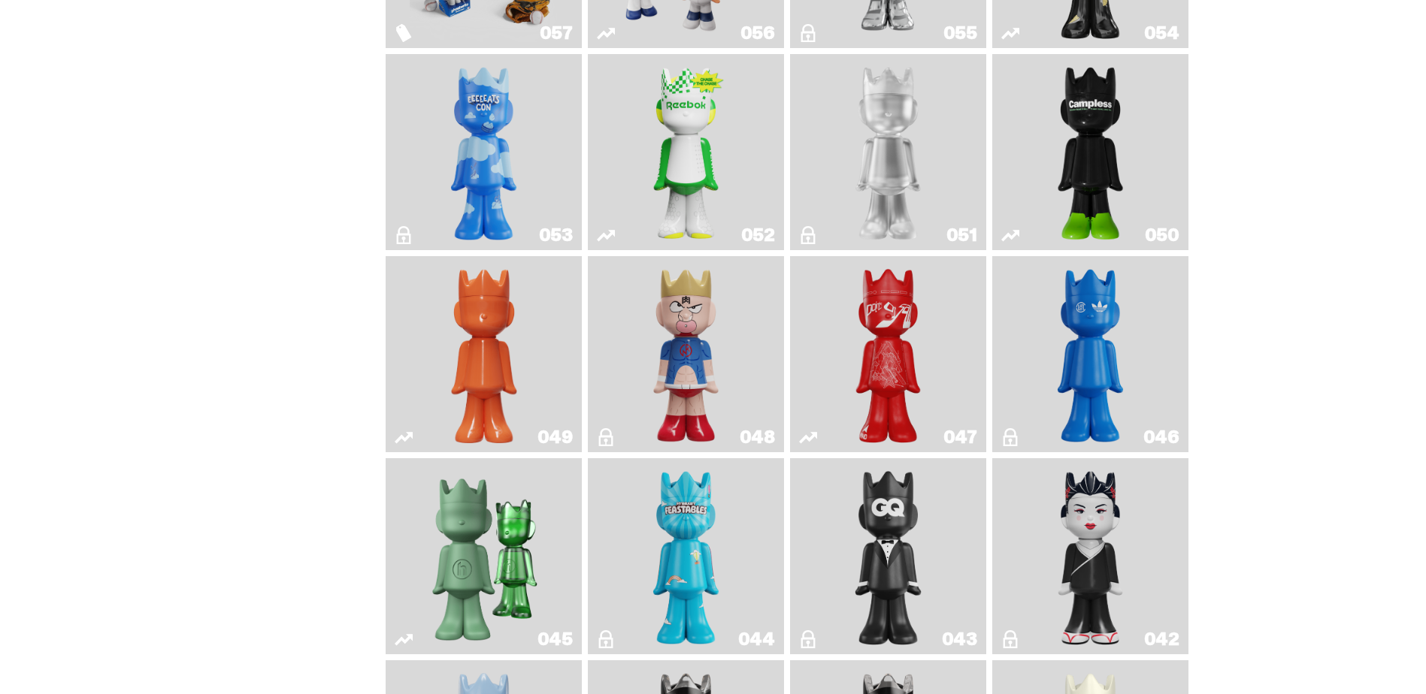
scroll to position [752, 0]
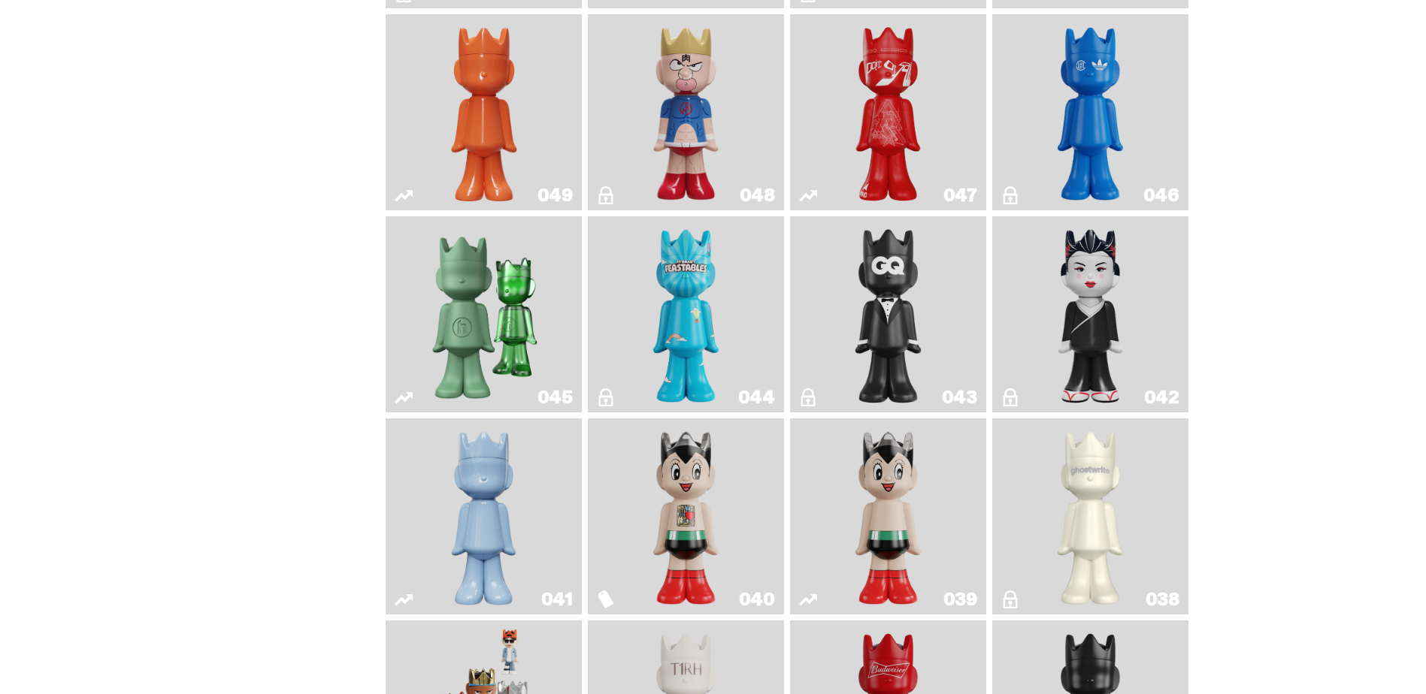
click at [407, 404] on use "Present" at bounding box center [404, 397] width 18 height 11
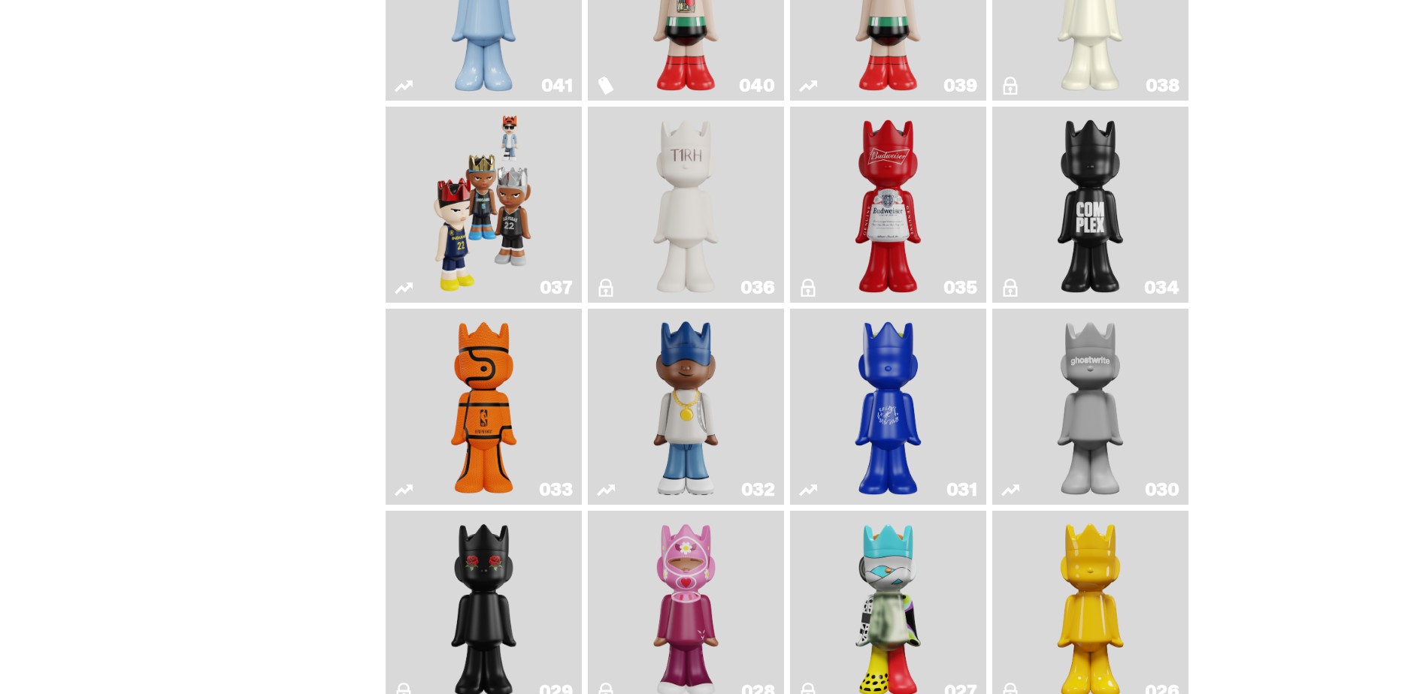
scroll to position [1278, 0]
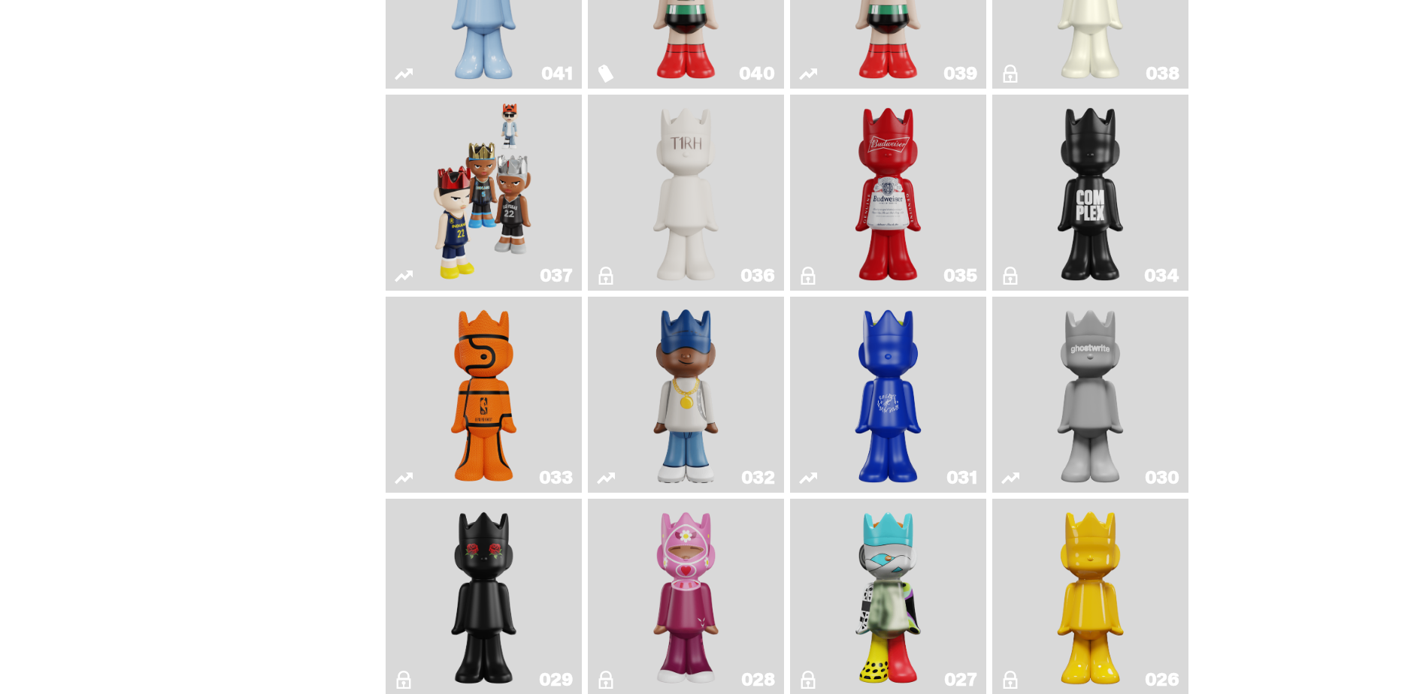
click at [817, 484] on use "Latte" at bounding box center [808, 478] width 18 height 11
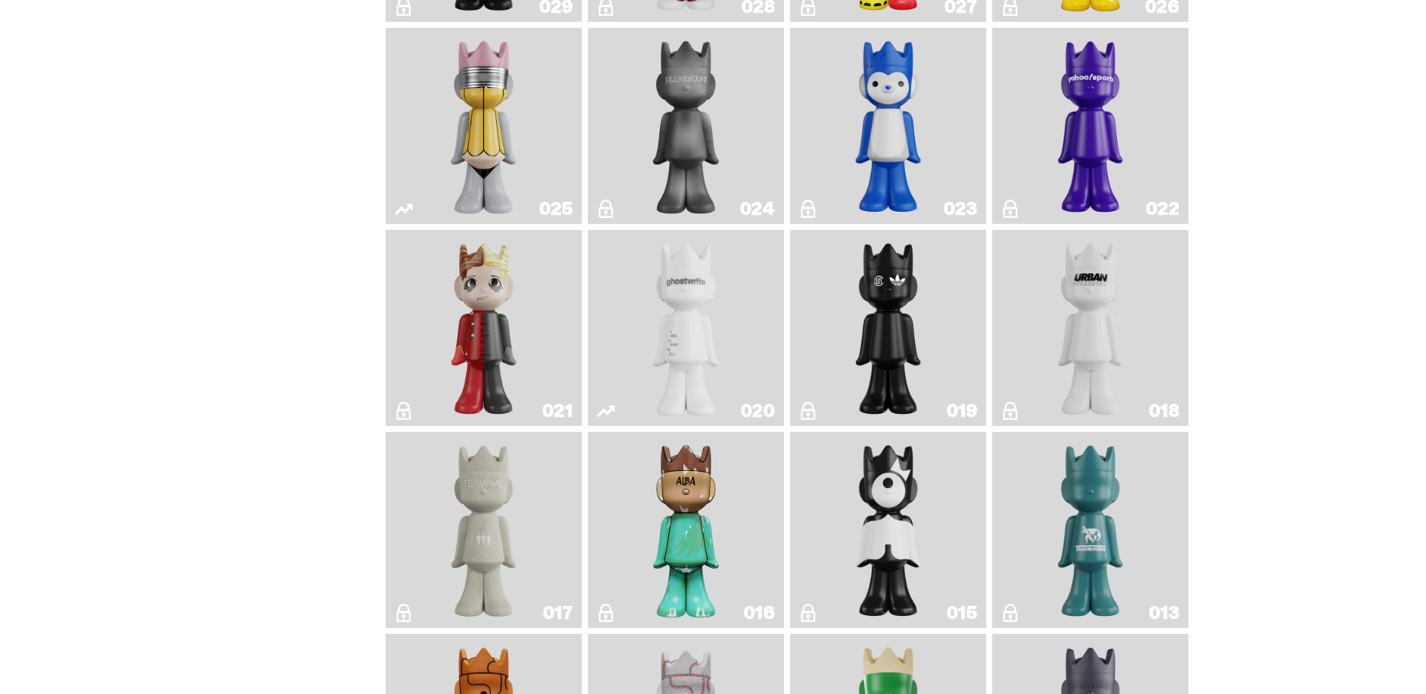
scroll to position [1954, 0]
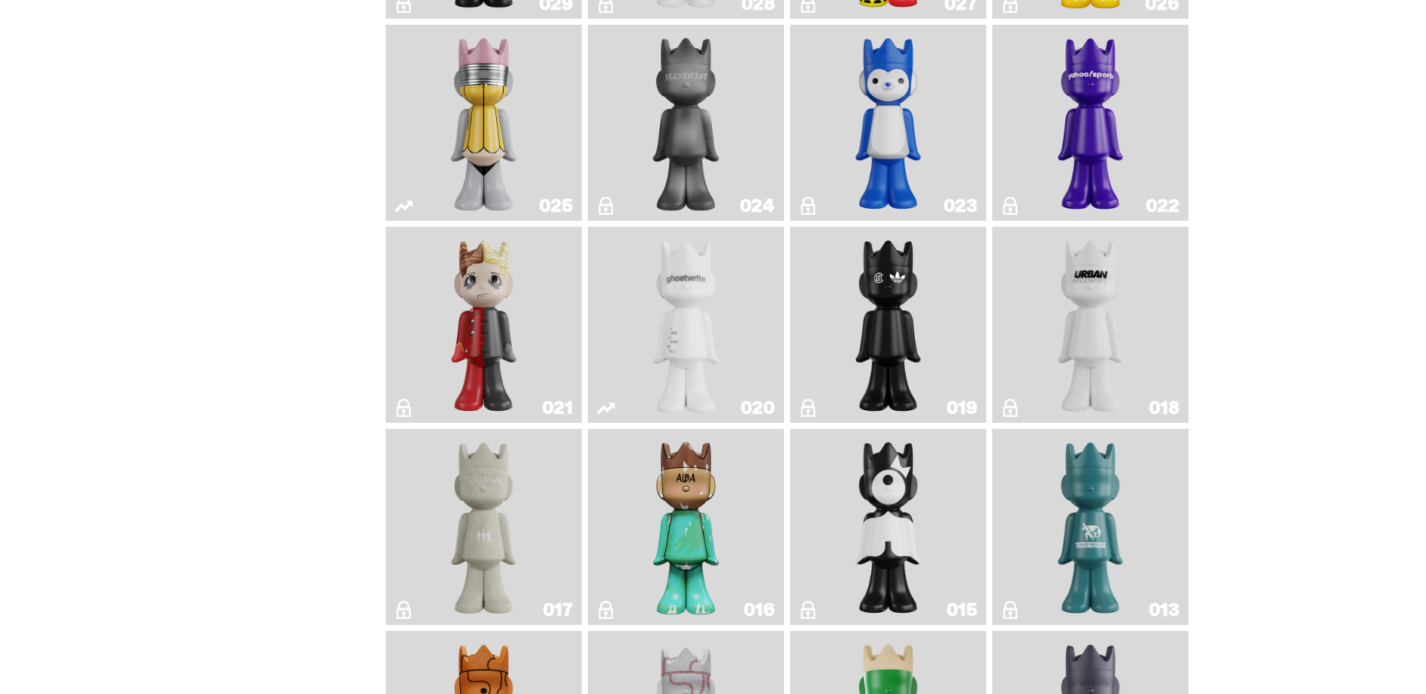
click at [609, 414] on use "ghost" at bounding box center [606, 408] width 18 height 11
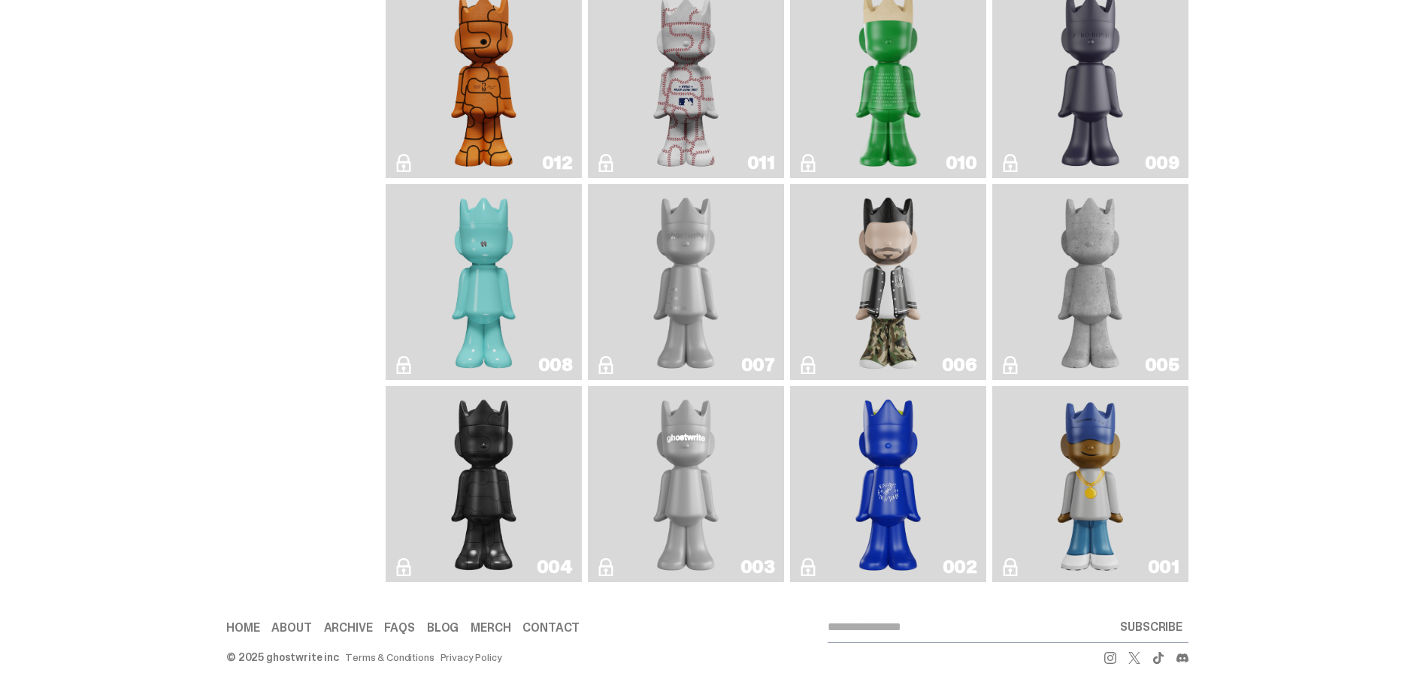
scroll to position [2475, 0]
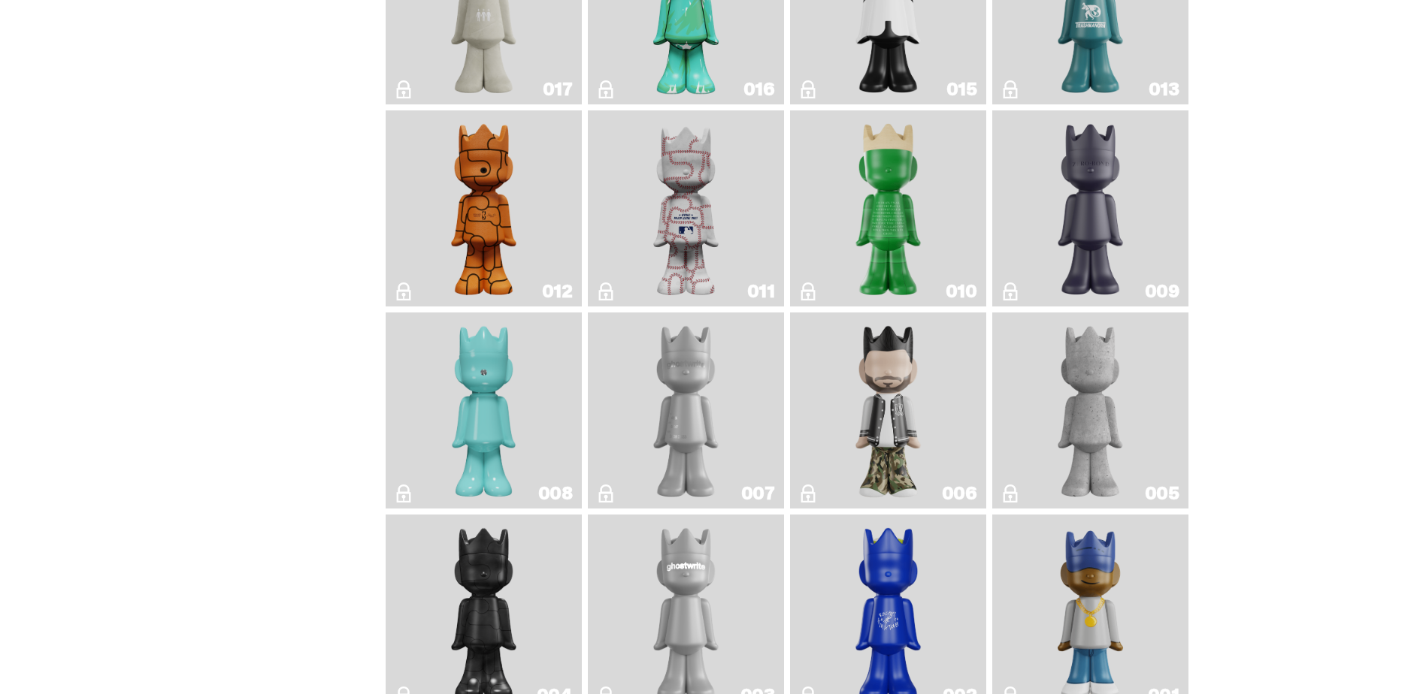
click at [400, 301] on icon "Basketball" at bounding box center [404, 292] width 18 height 18
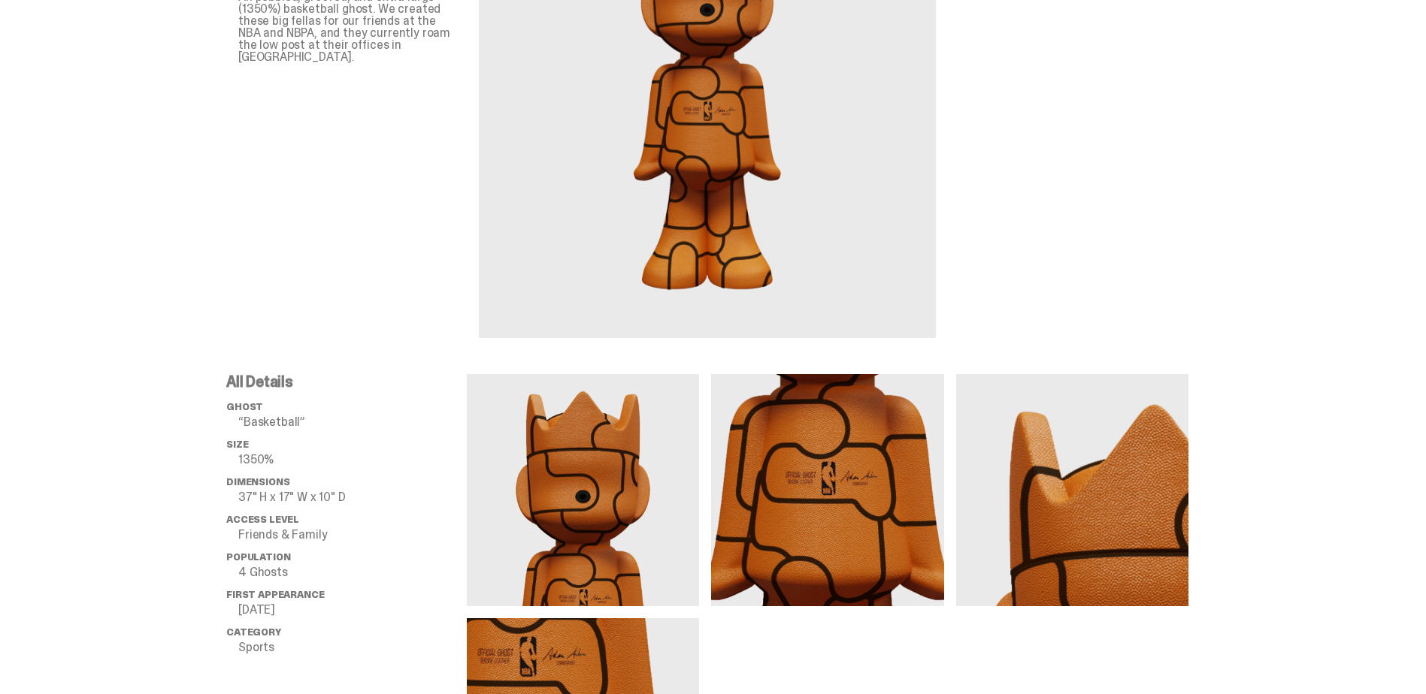
scroll to position [225, 0]
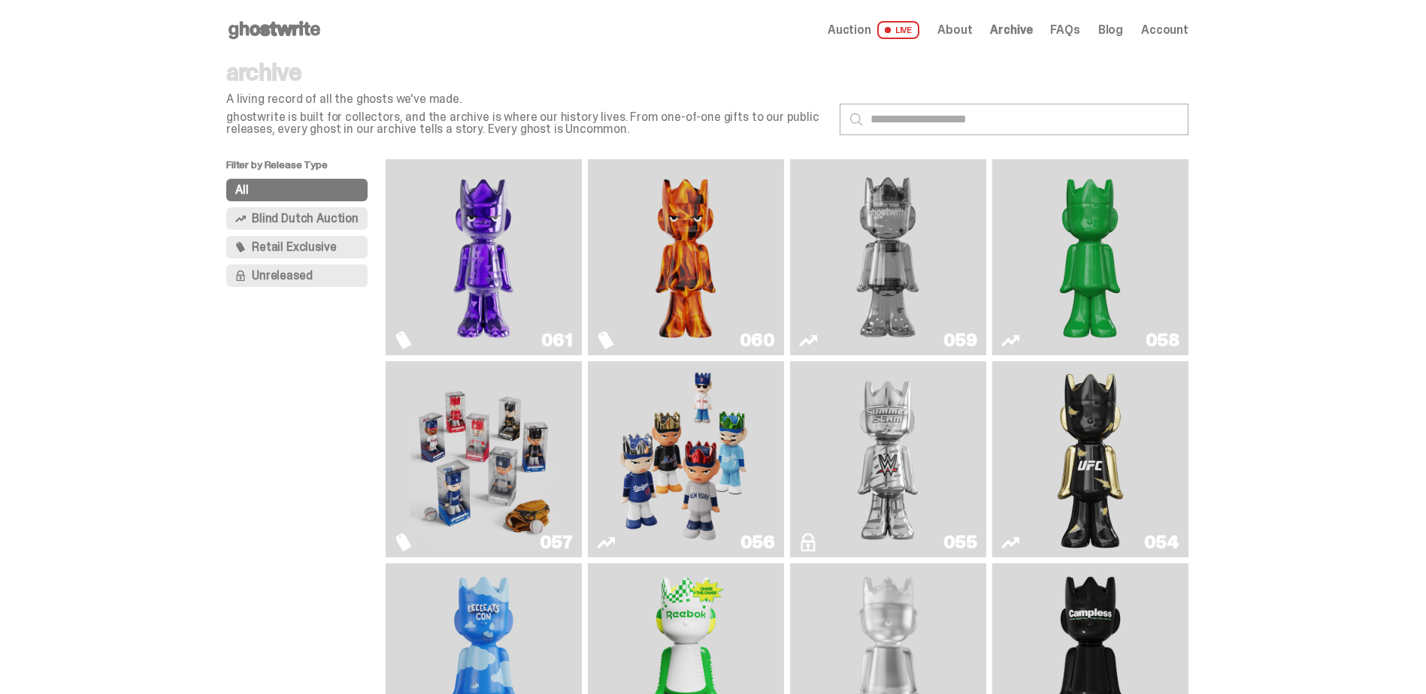
click at [808, 344] on icon "Two" at bounding box center [808, 340] width 18 height 18
click at [1019, 343] on icon "Schrödinger's ghost: Sunday Green" at bounding box center [1010, 340] width 18 height 18
click at [817, 346] on icon "Two" at bounding box center [808, 340] width 18 height 18
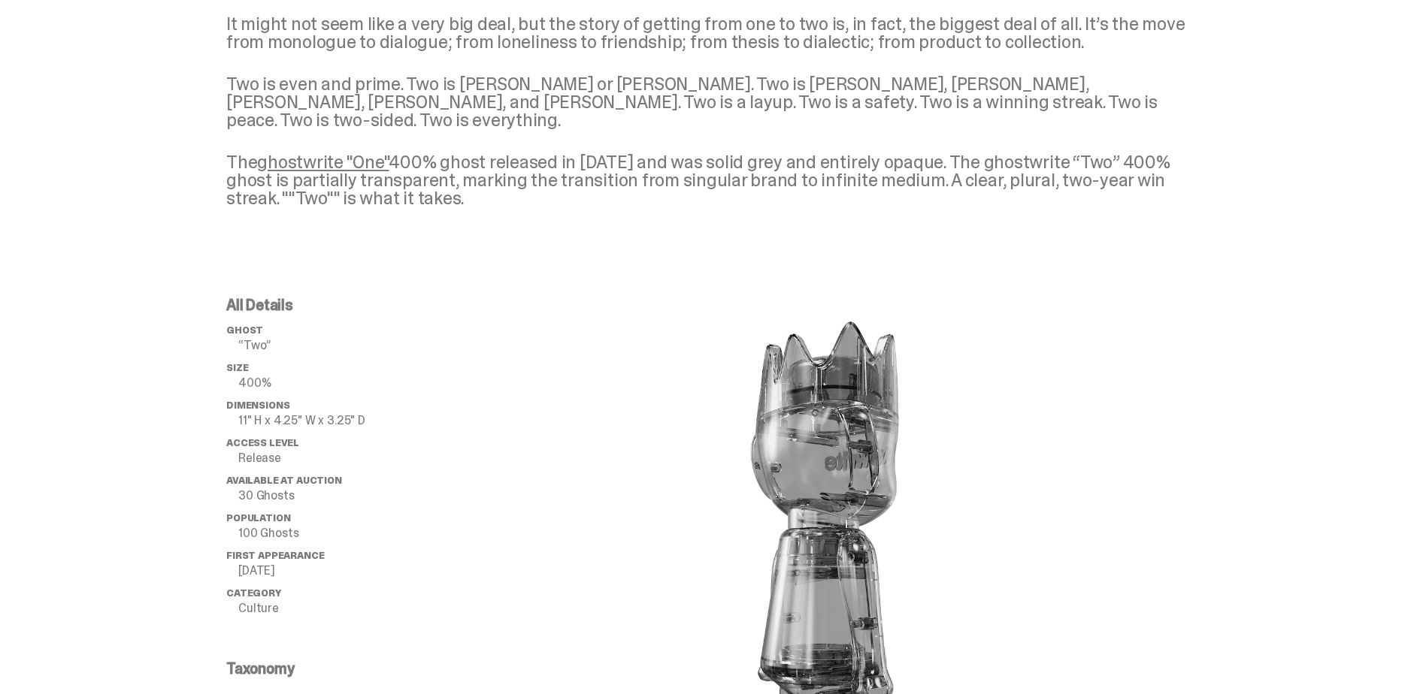
scroll to position [676, 0]
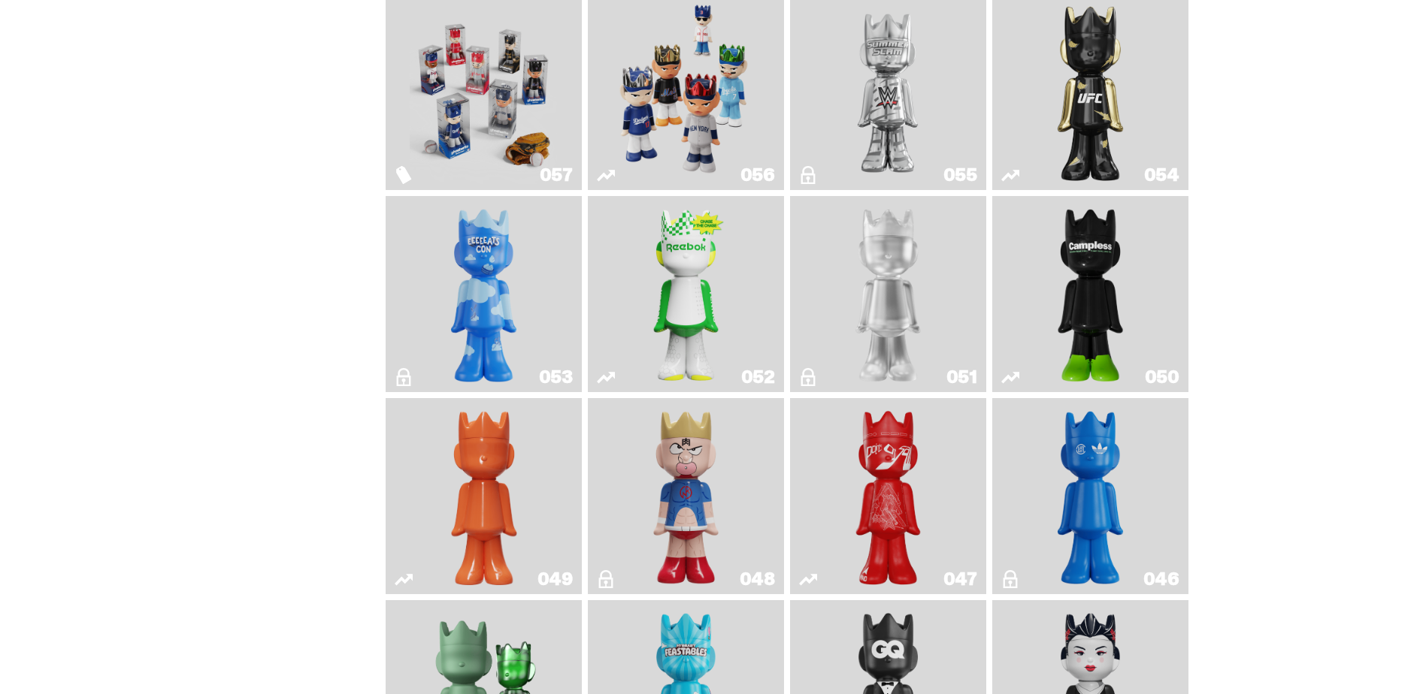
scroll to position [601, 0]
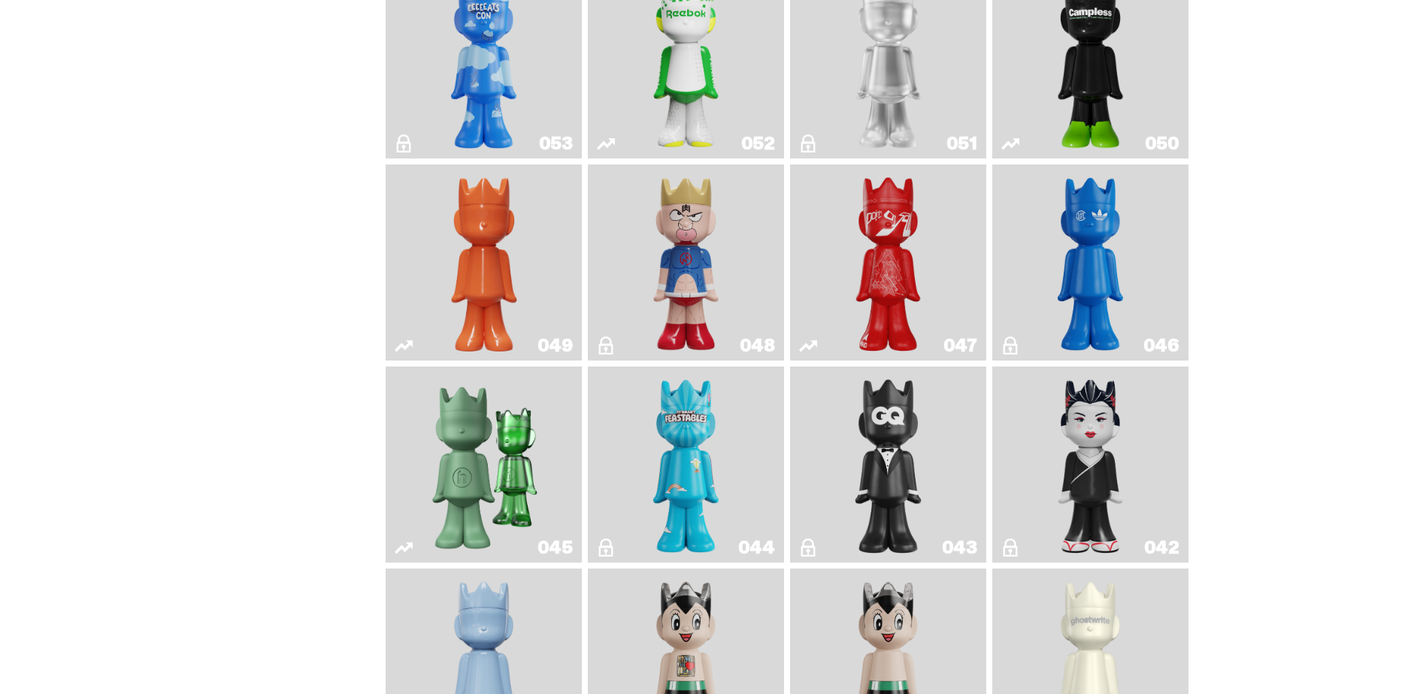
click at [806, 352] on icon "Skip" at bounding box center [808, 346] width 18 height 18
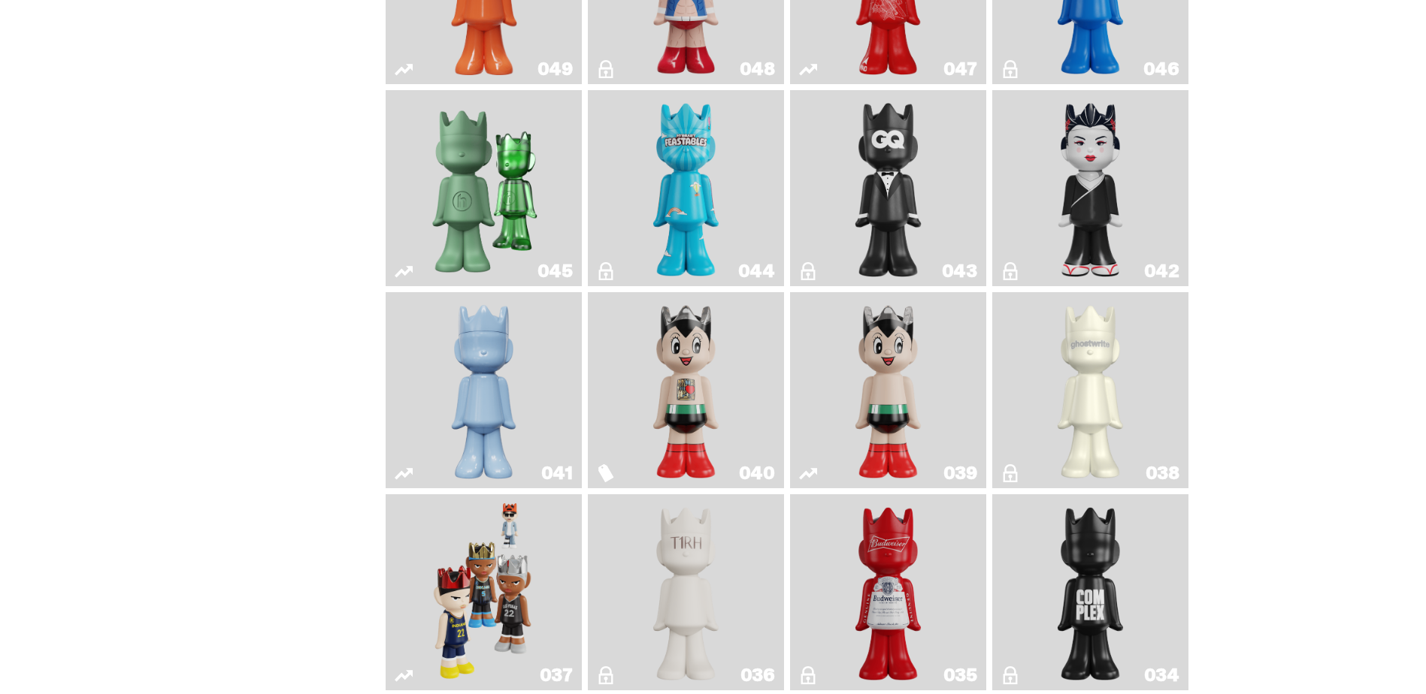
scroll to position [977, 0]
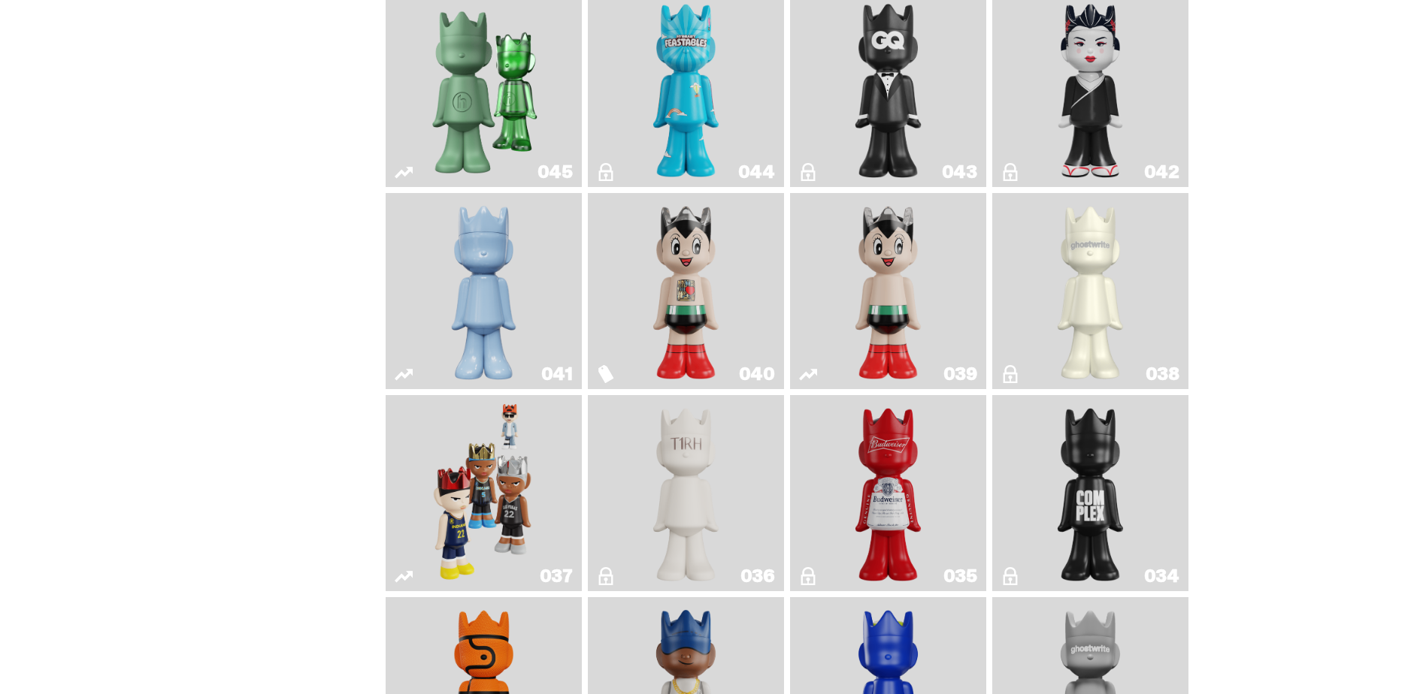
click at [814, 380] on use "Astro Boy" at bounding box center [808, 374] width 18 height 11
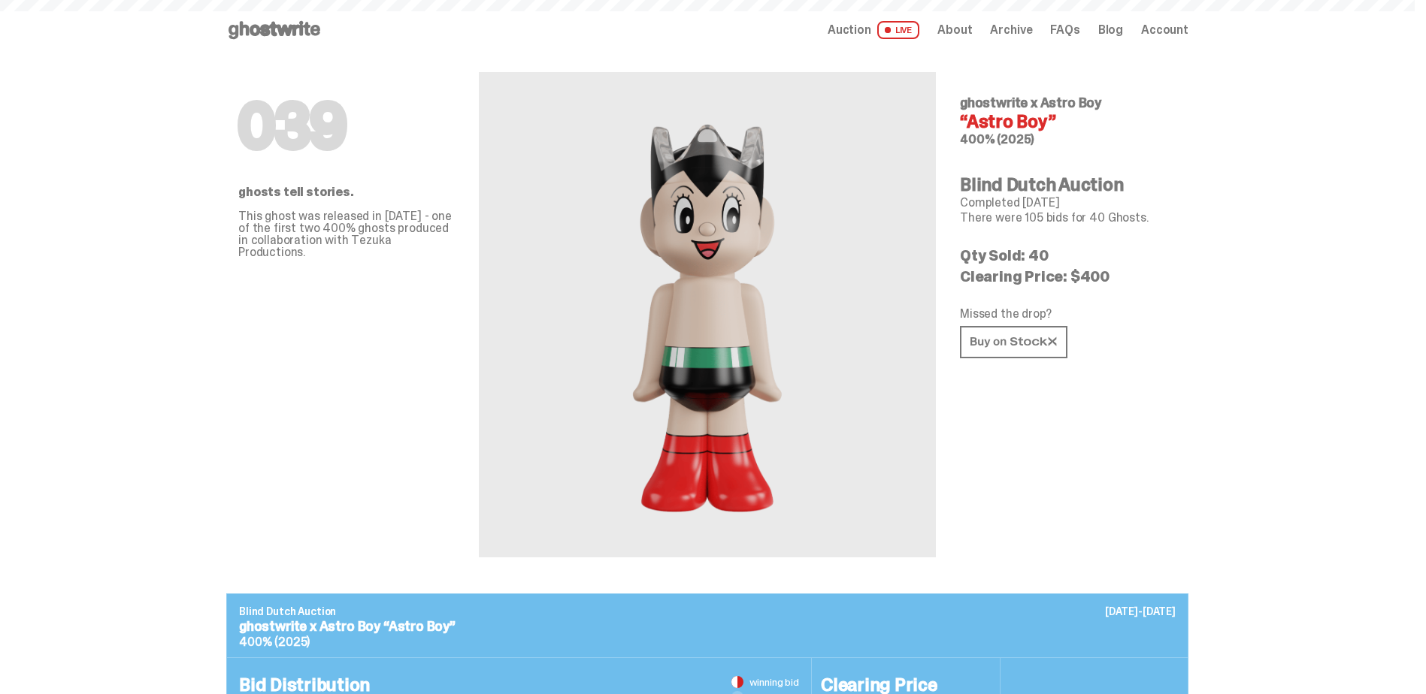
scroll to position [977, 0]
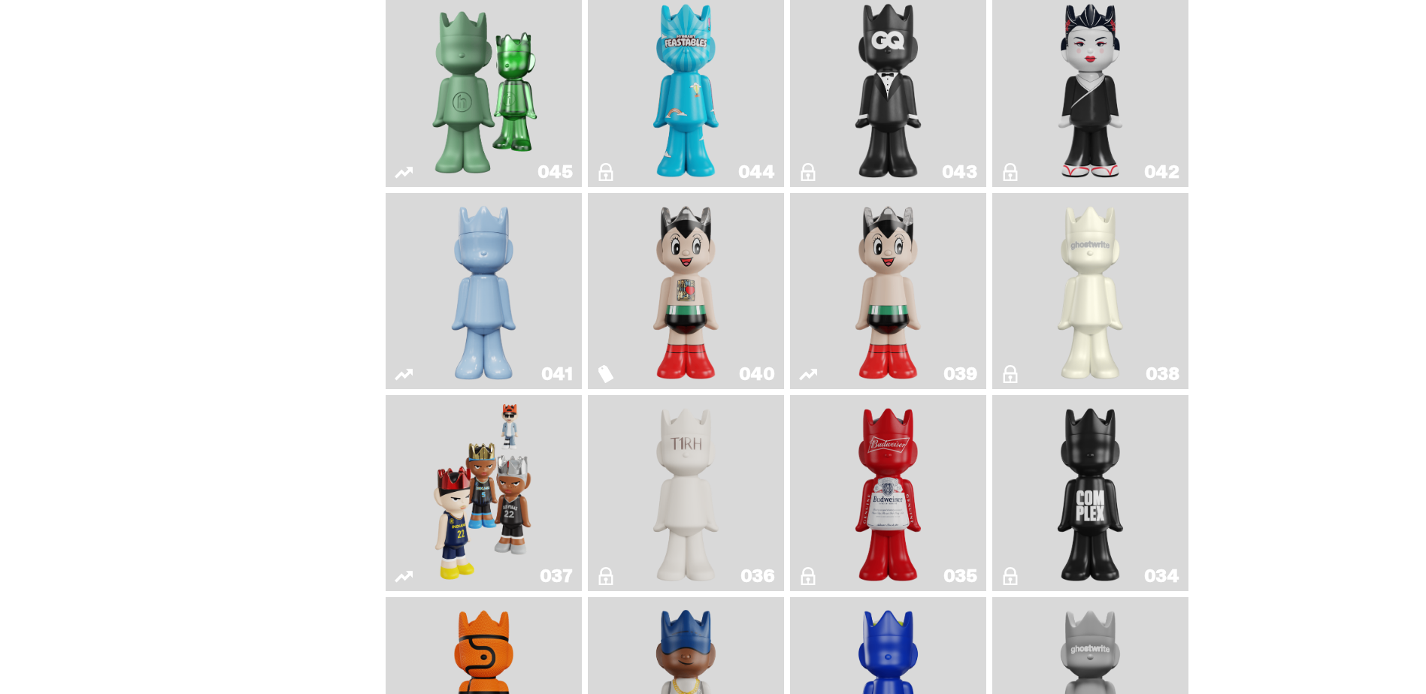
click at [605, 383] on use "Astro Boy (Heart)" at bounding box center [605, 374] width 15 height 18
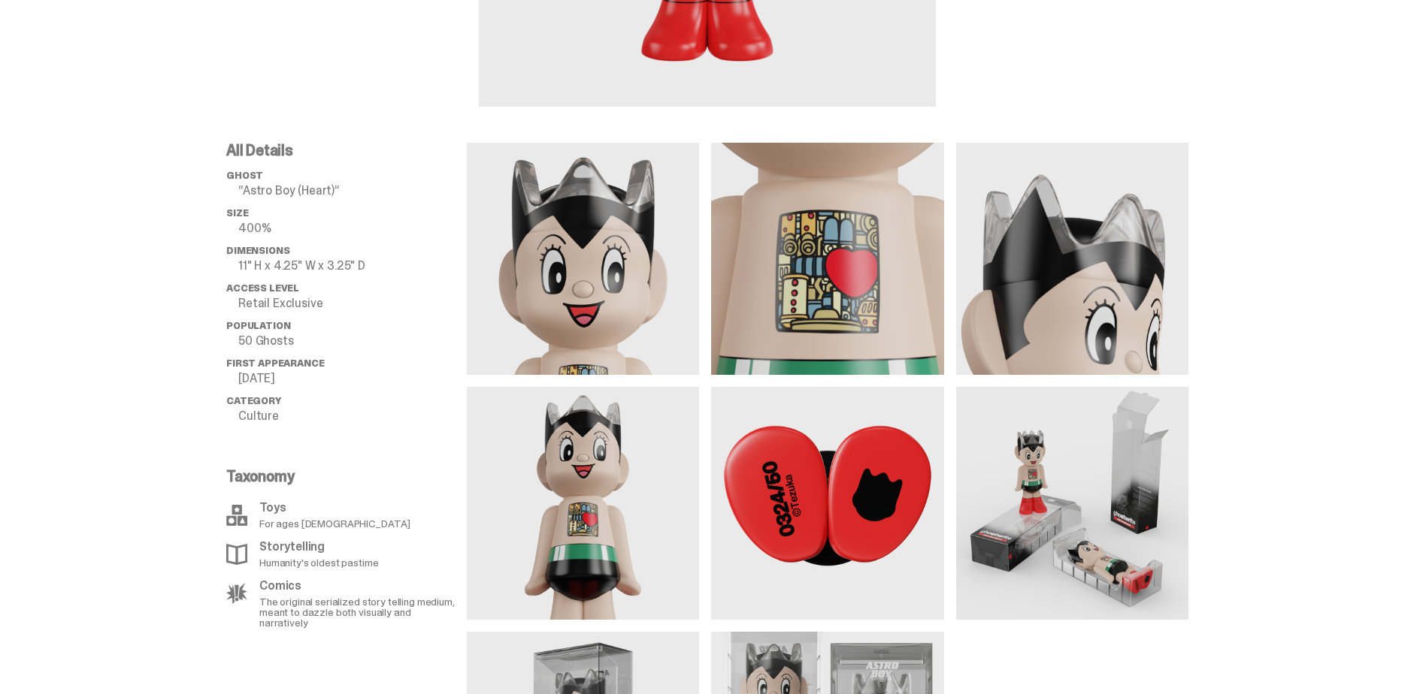
scroll to position [376, 0]
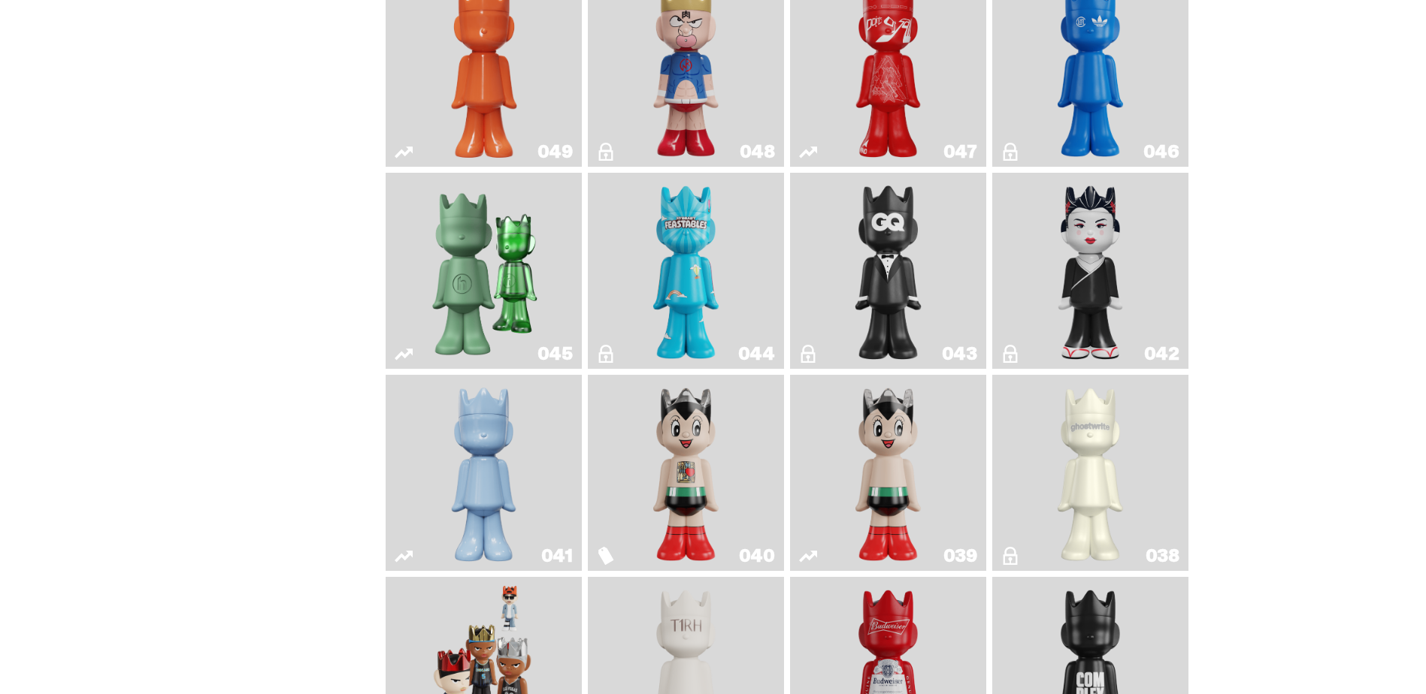
scroll to position [526, 0]
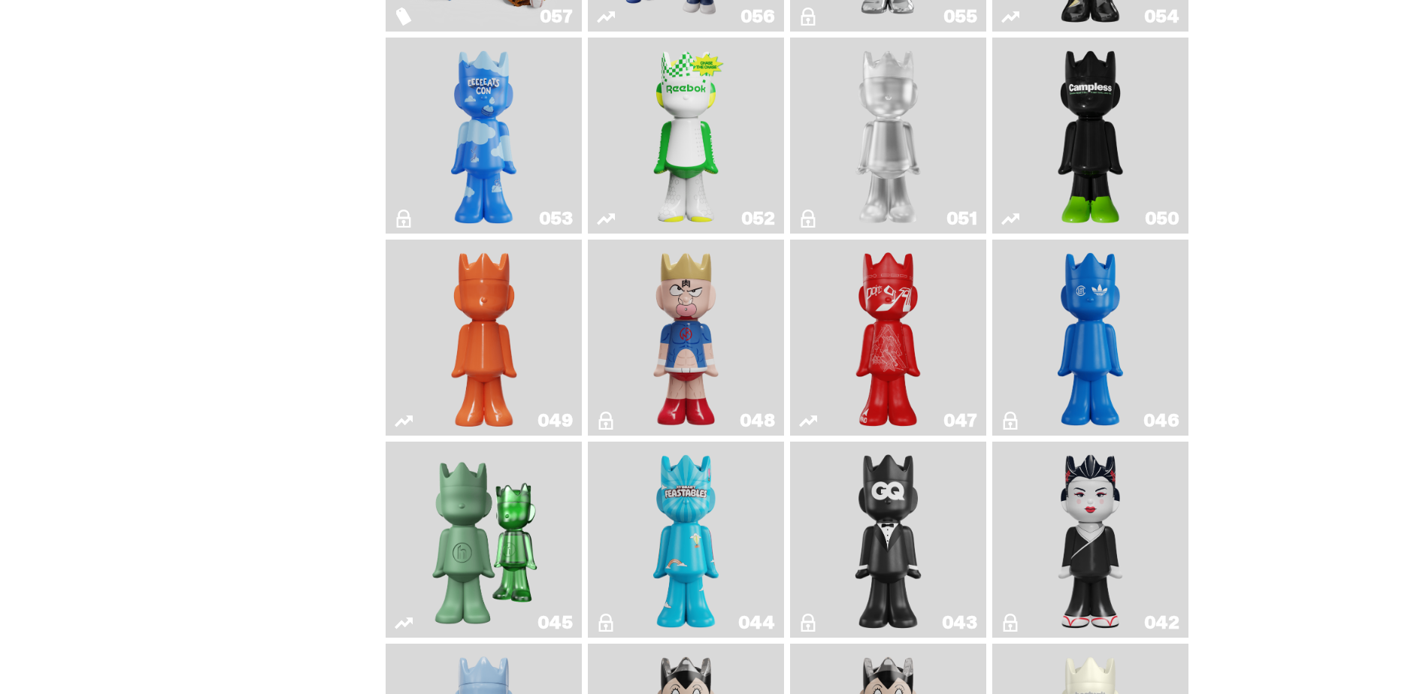
click at [1010, 430] on icon "ComplexCon HK" at bounding box center [1010, 421] width 18 height 18
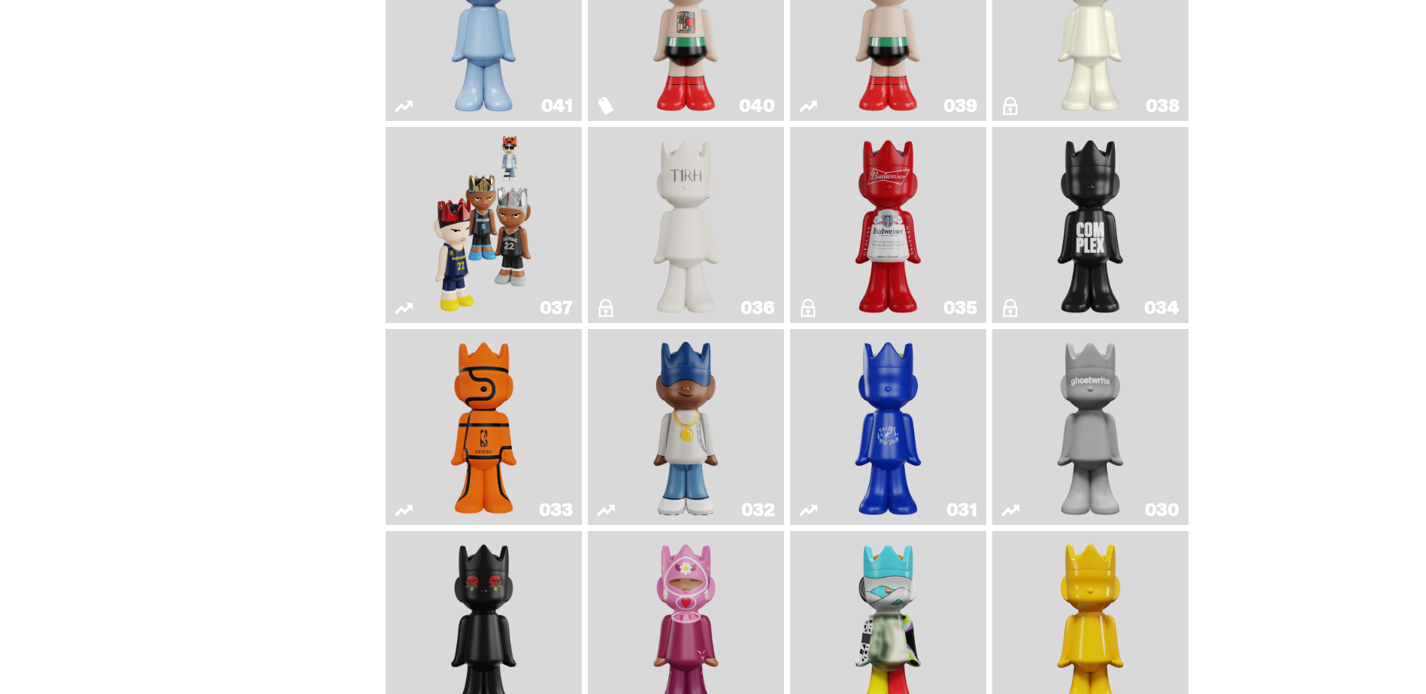
scroll to position [1278, 0]
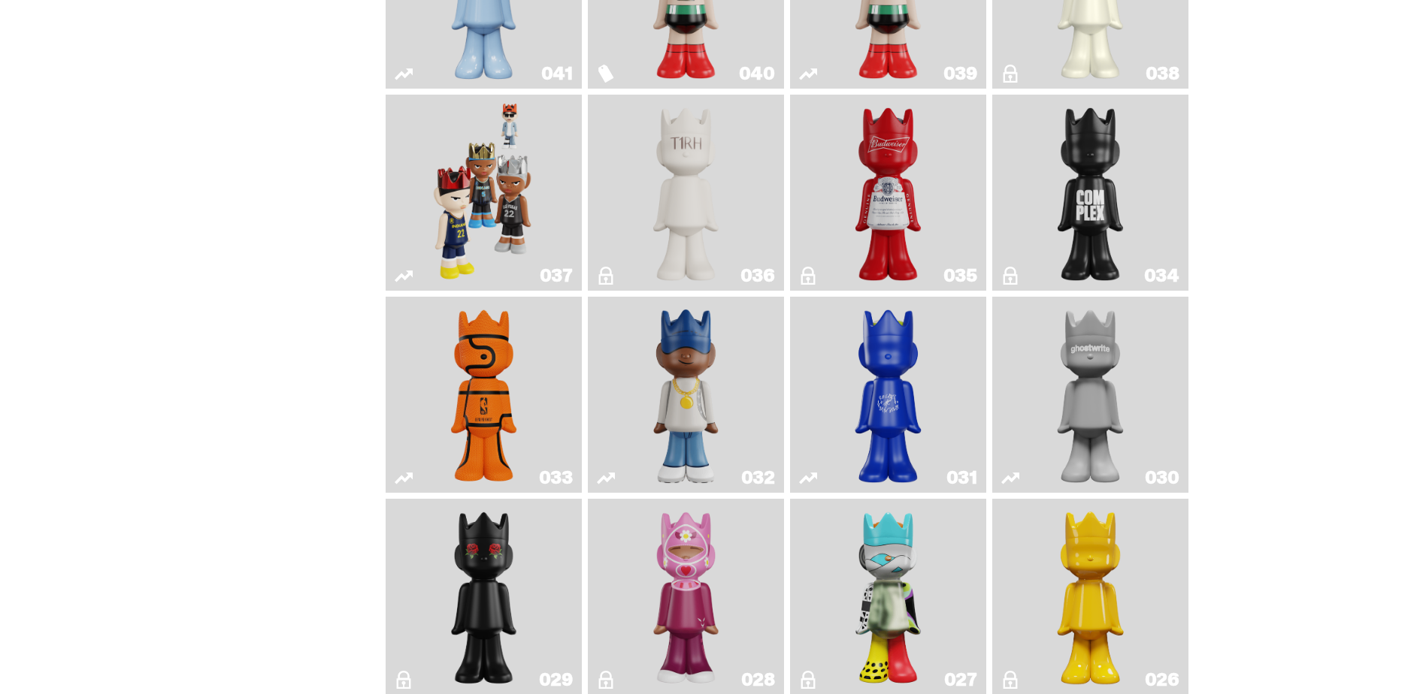
click at [814, 486] on icon "Latte" at bounding box center [808, 478] width 18 height 18
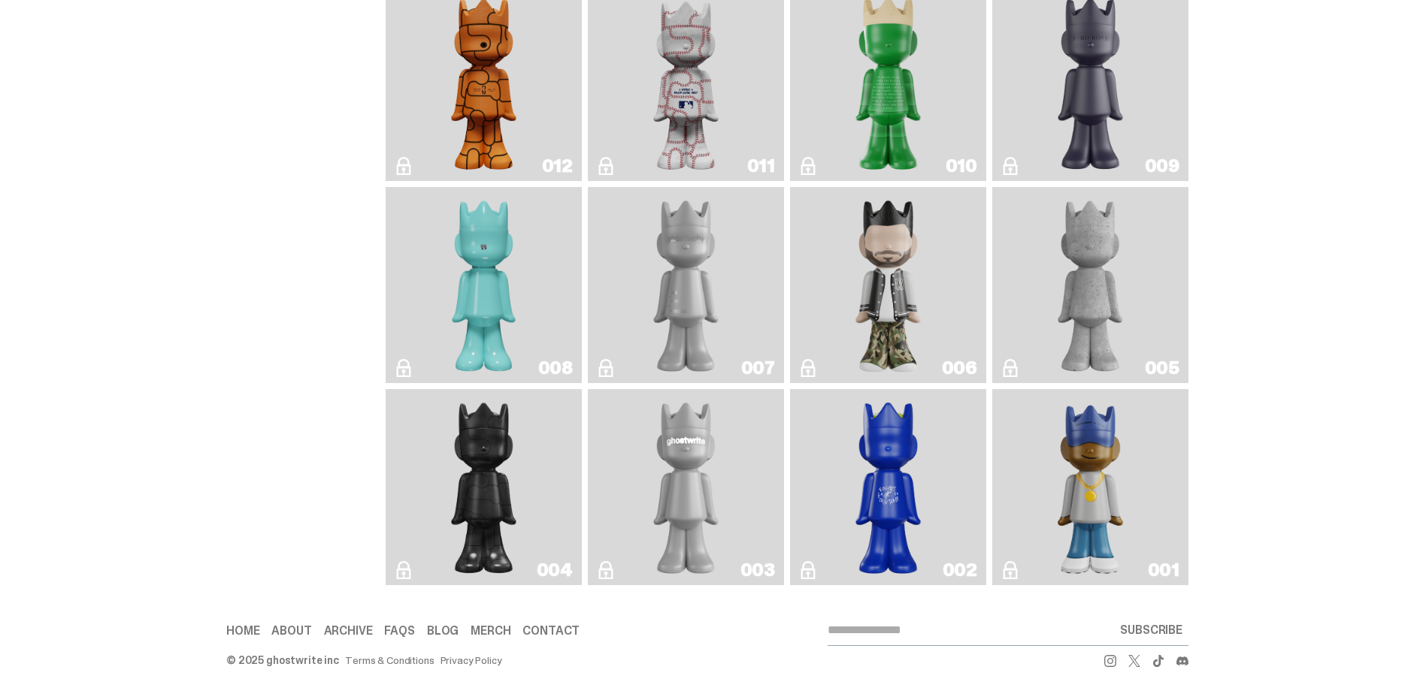
scroll to position [2625, 0]
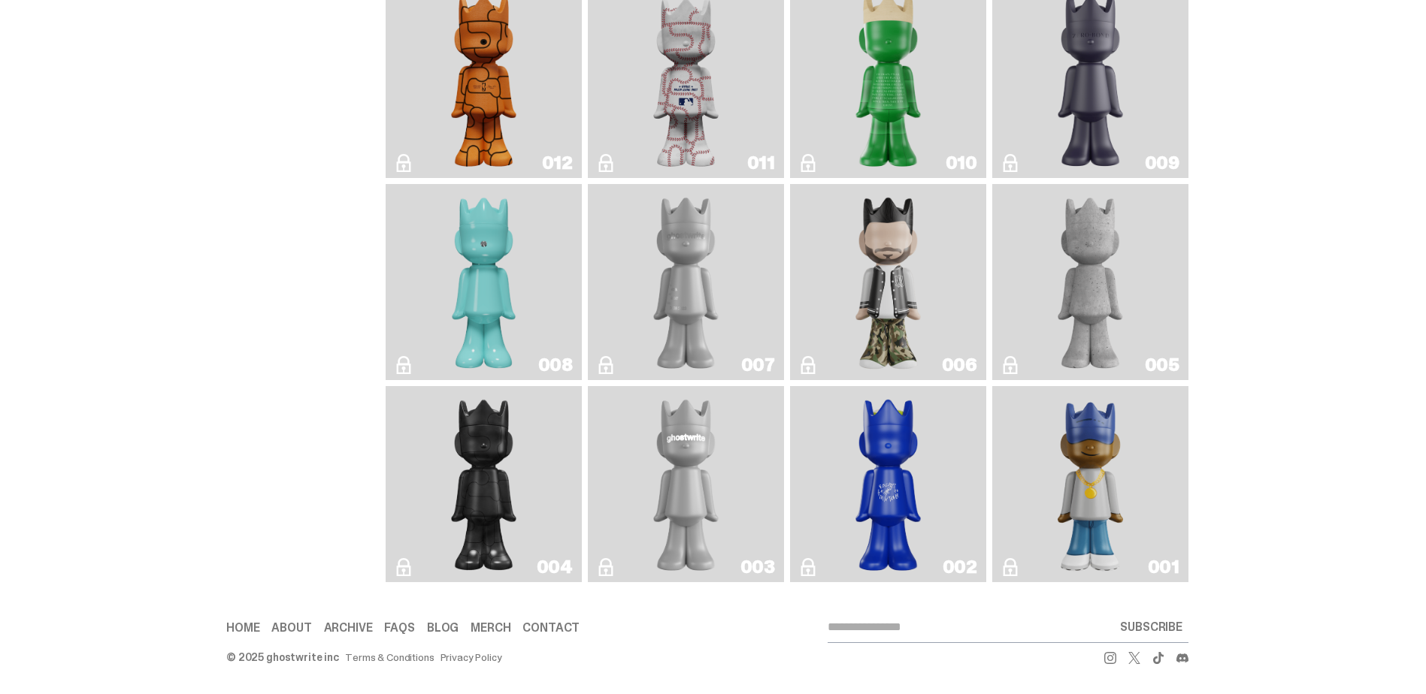
click at [815, 571] on use "Rocky's Matcha" at bounding box center [808, 567] width 14 height 18
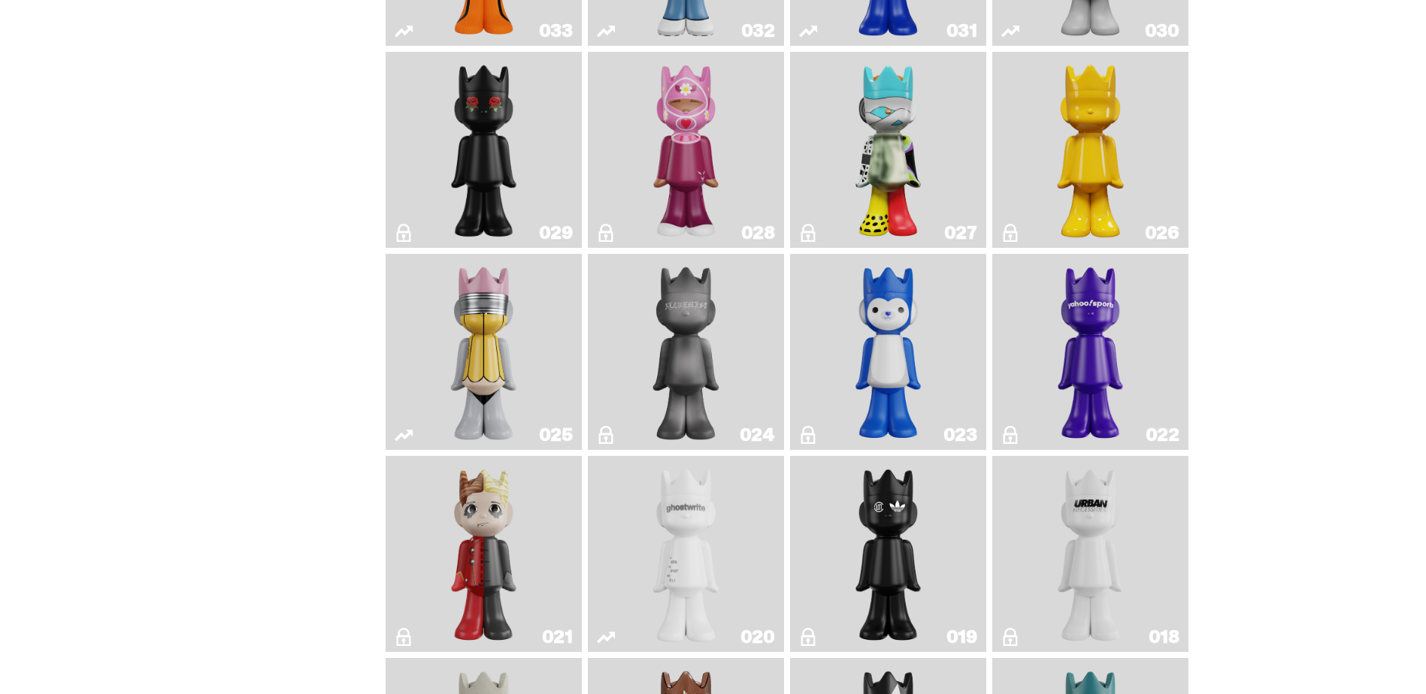
scroll to position [1723, 0]
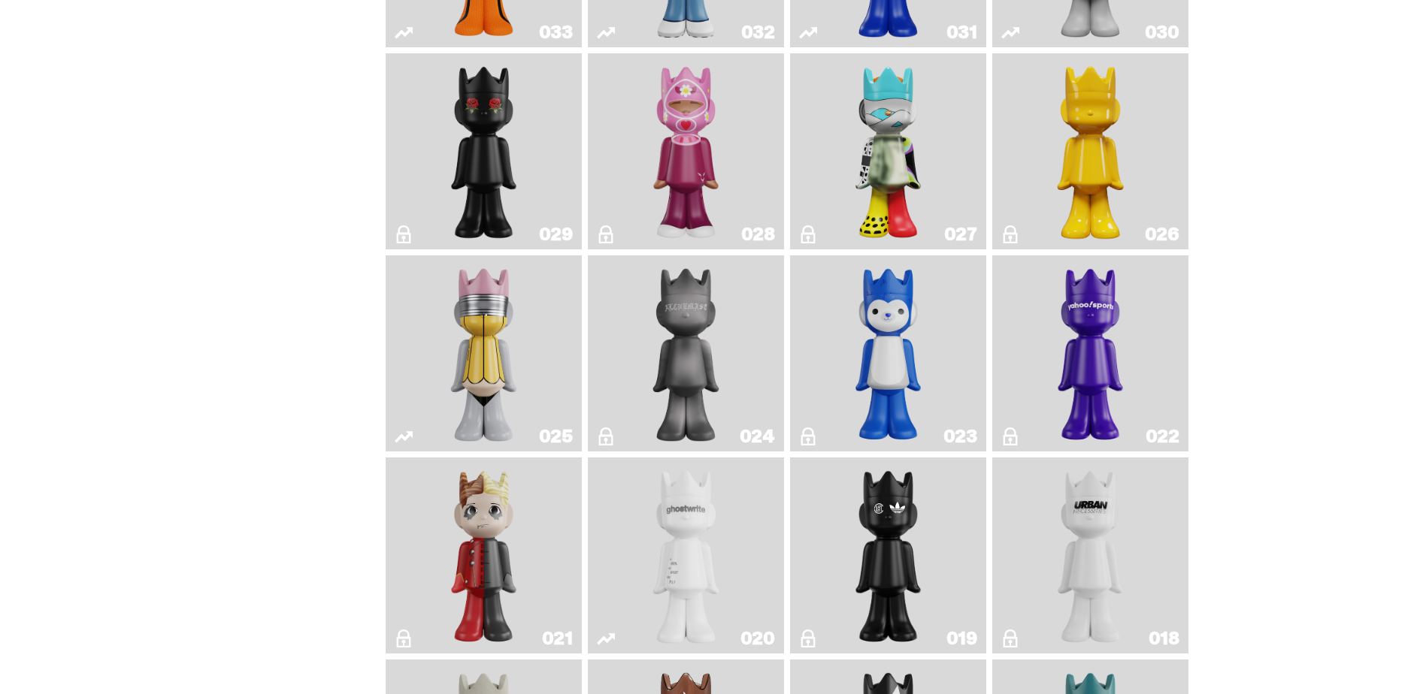
click at [1011, 446] on icon "Yahoo!" at bounding box center [1010, 437] width 18 height 18
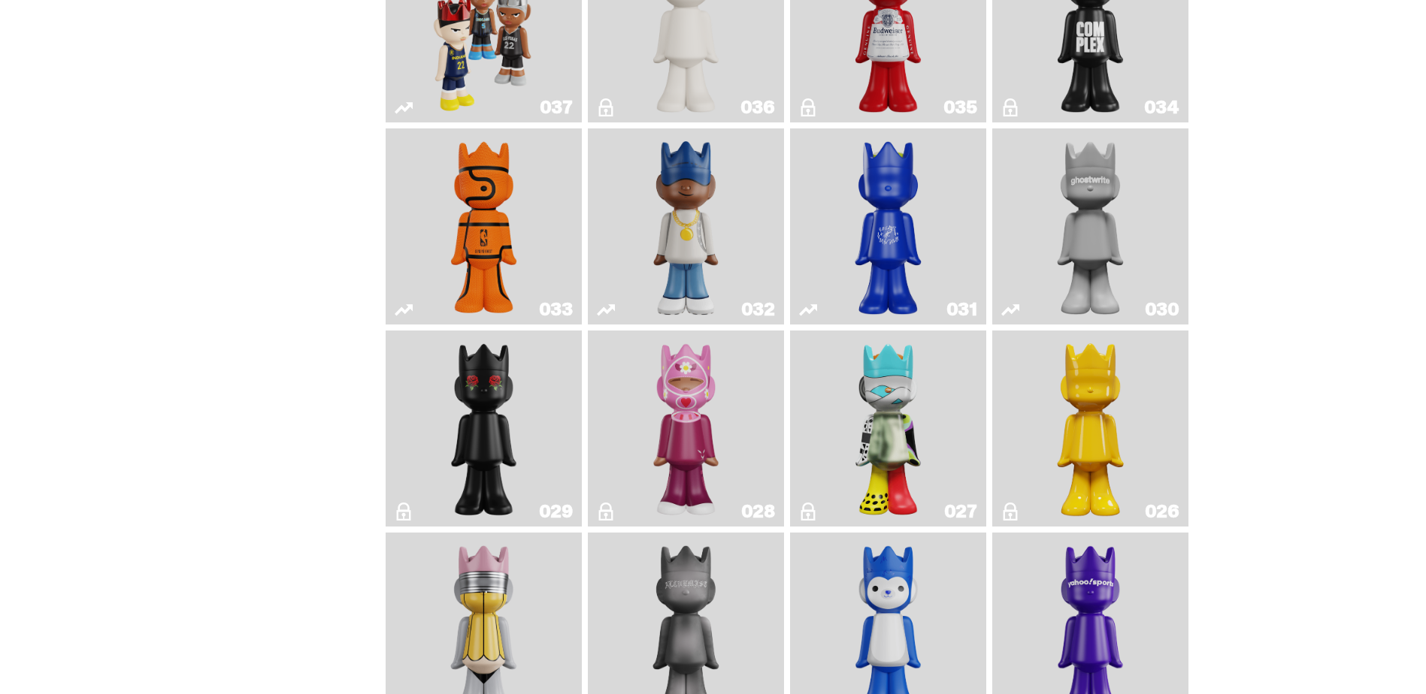
scroll to position [1423, 0]
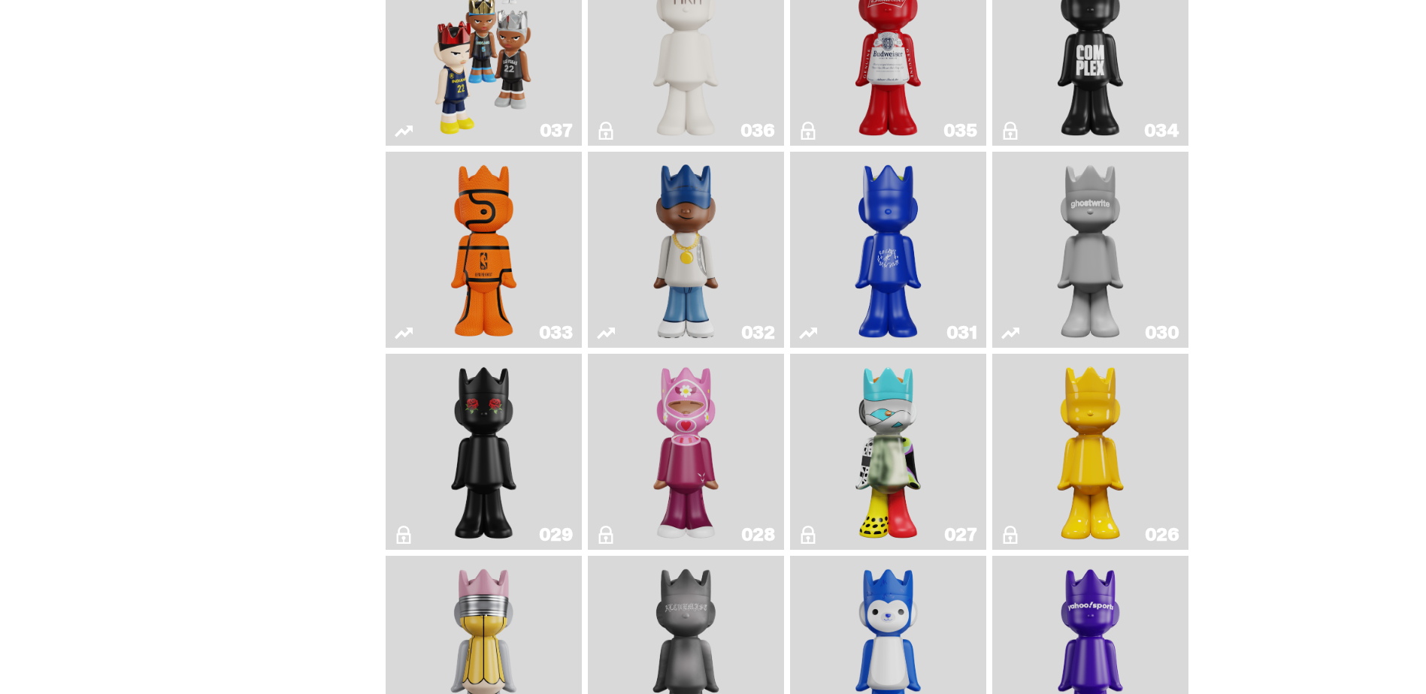
click at [812, 339] on use "Latte" at bounding box center [808, 333] width 18 height 11
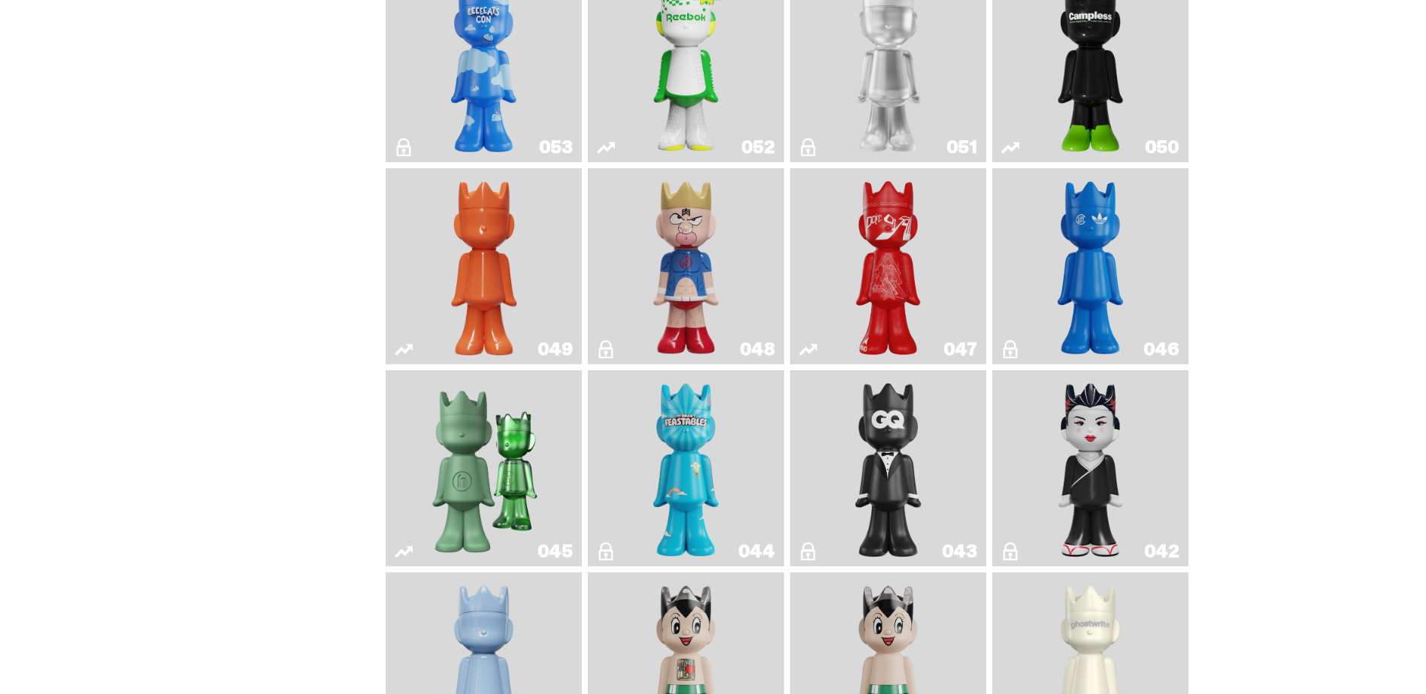
scroll to position [596, 0]
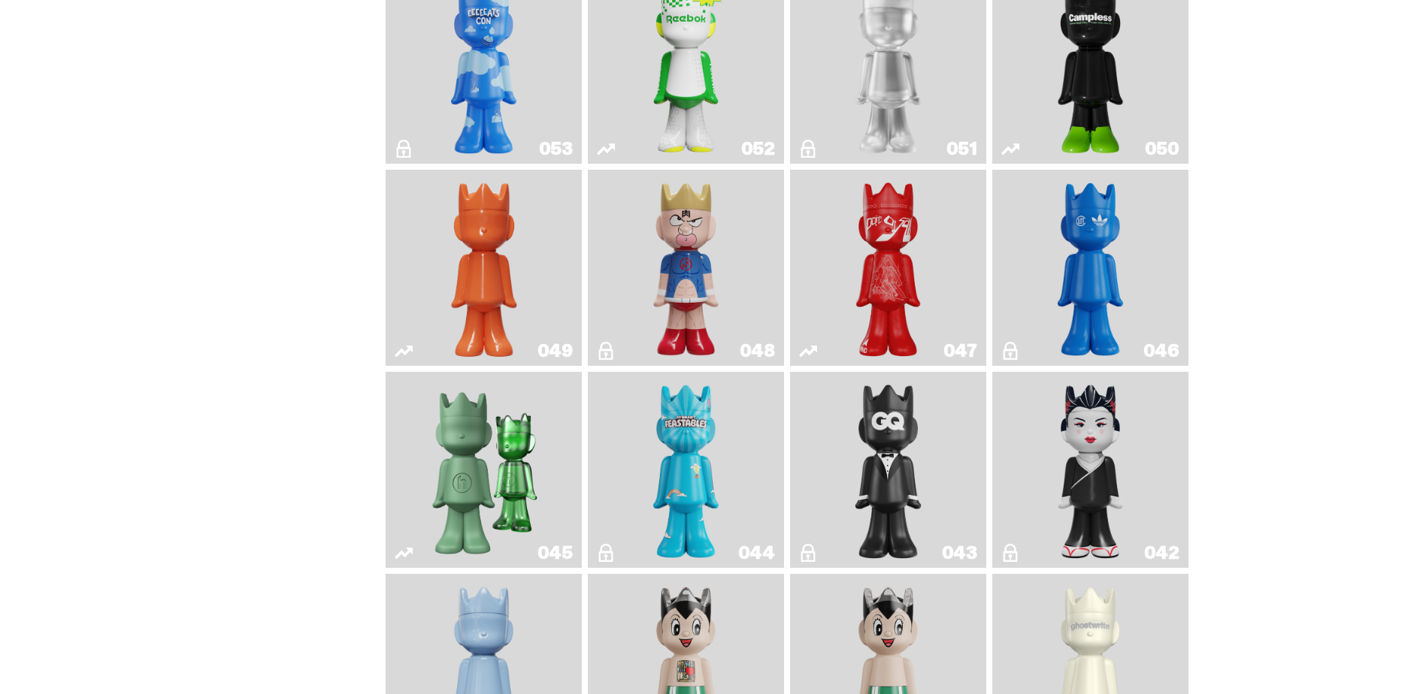
click at [1009, 360] on icon "ComplexCon HK" at bounding box center [1010, 351] width 18 height 18
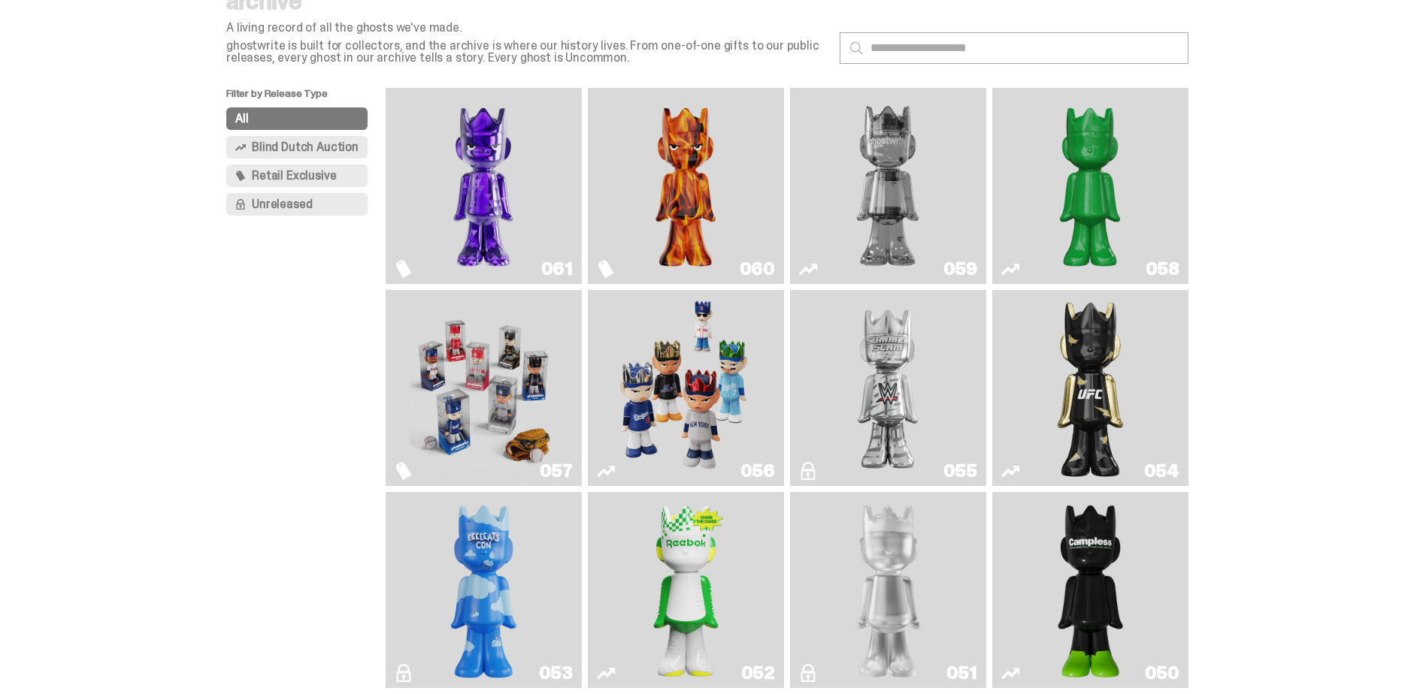
scroll to position [70, 0]
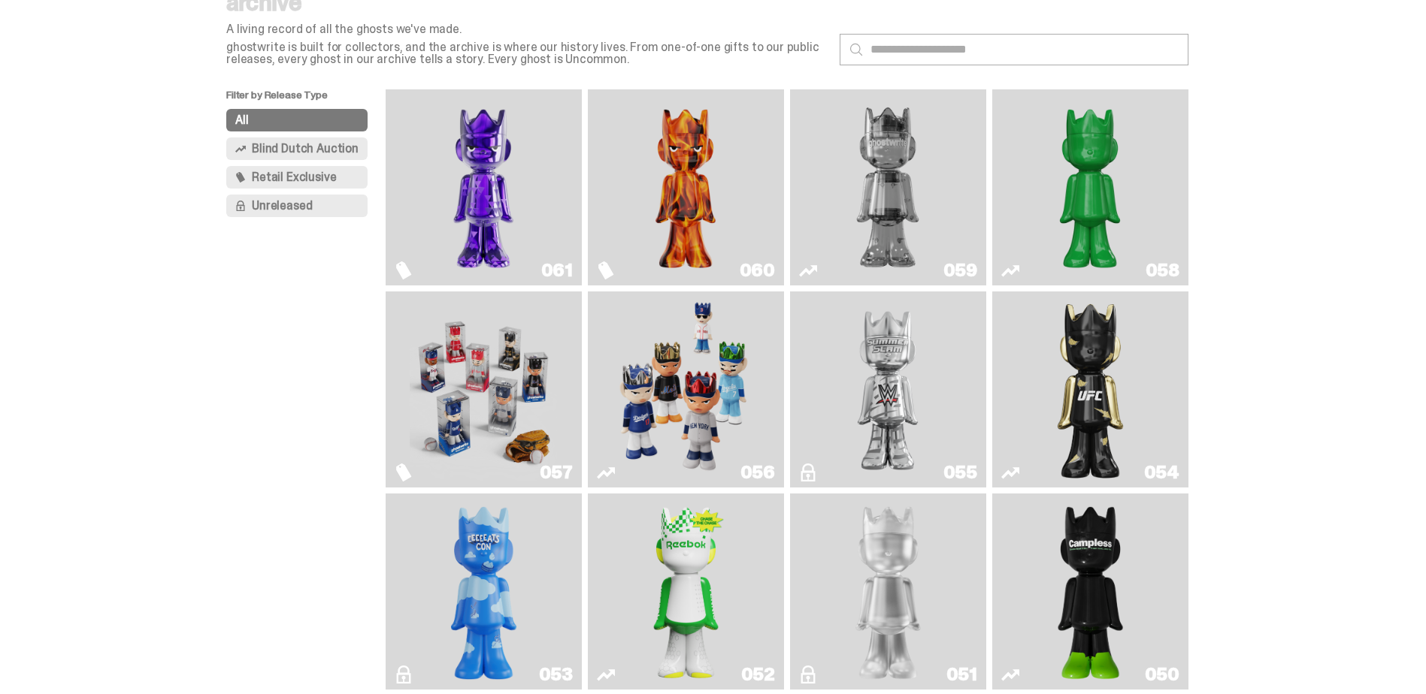
click at [1015, 277] on icon "Schrödinger's ghost: Sunday Green" at bounding box center [1010, 271] width 18 height 18
